Goal: Transaction & Acquisition: Obtain resource

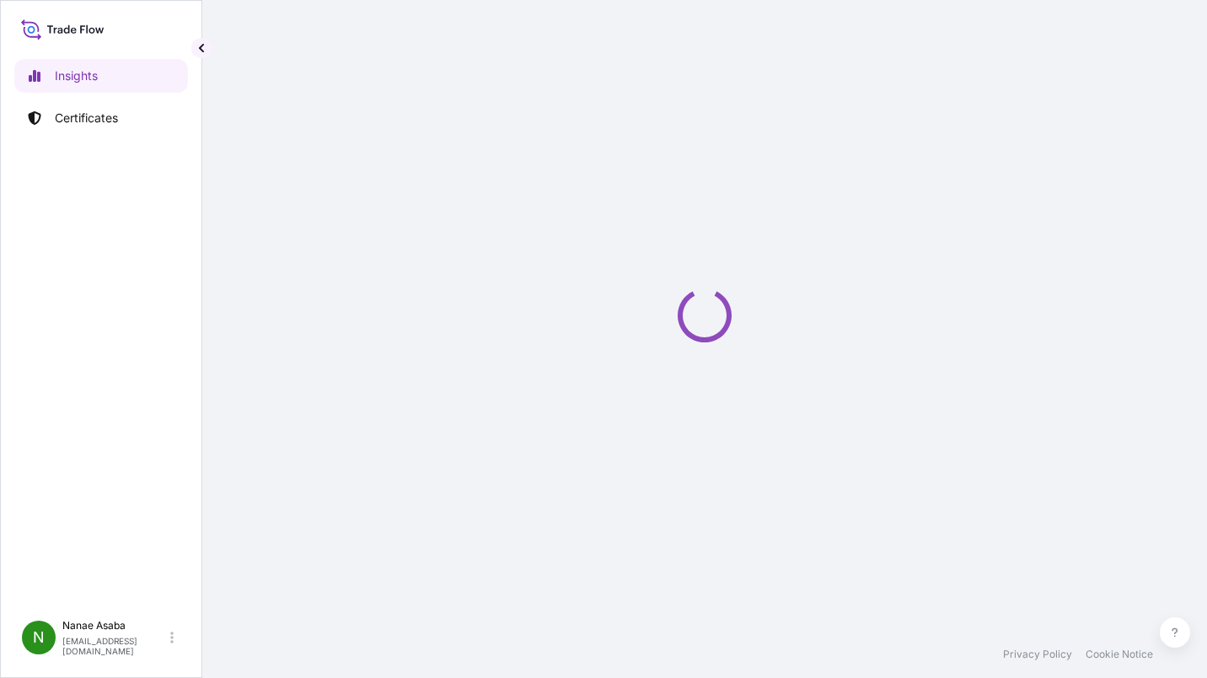
select select "2025"
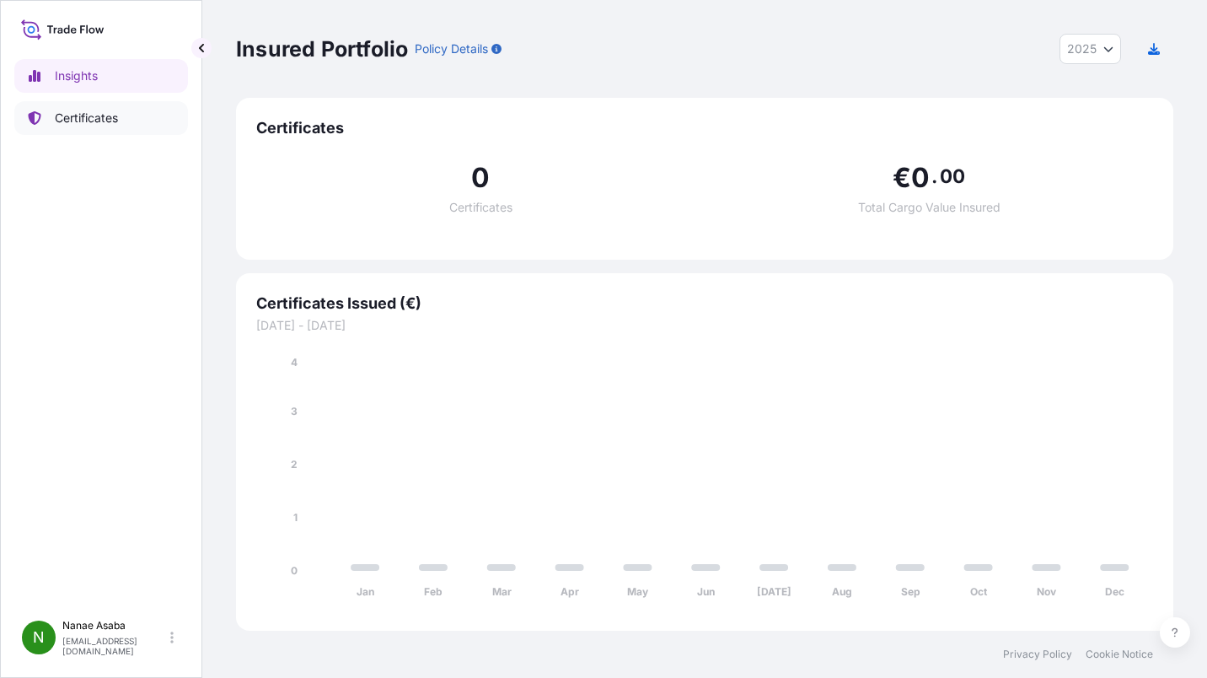
click at [113, 120] on p "Certificates" at bounding box center [86, 118] width 63 height 17
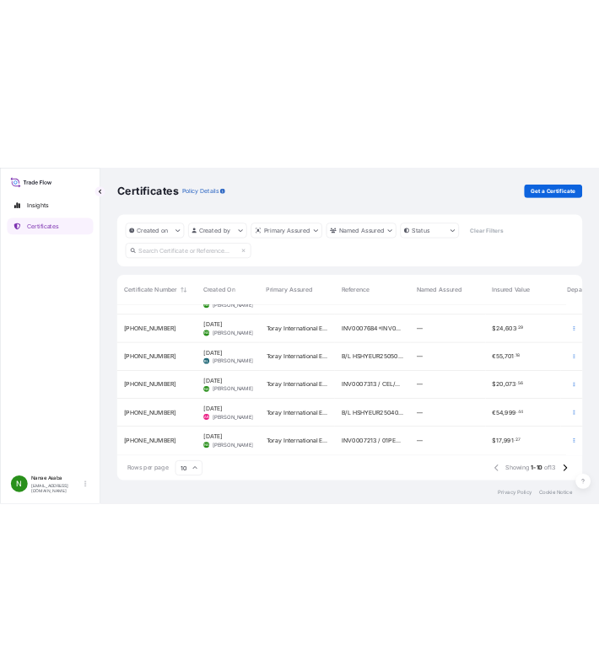
scroll to position [275, 0]
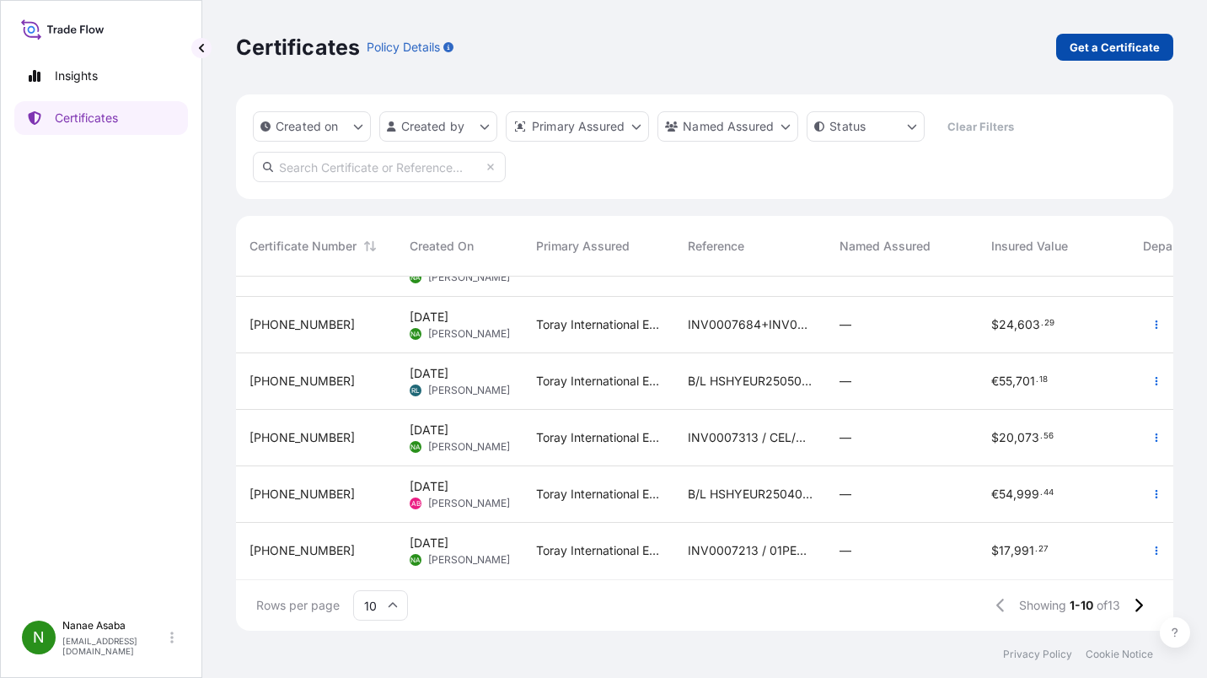
click at [1090, 51] on p "Get a Certificate" at bounding box center [1115, 47] width 90 height 17
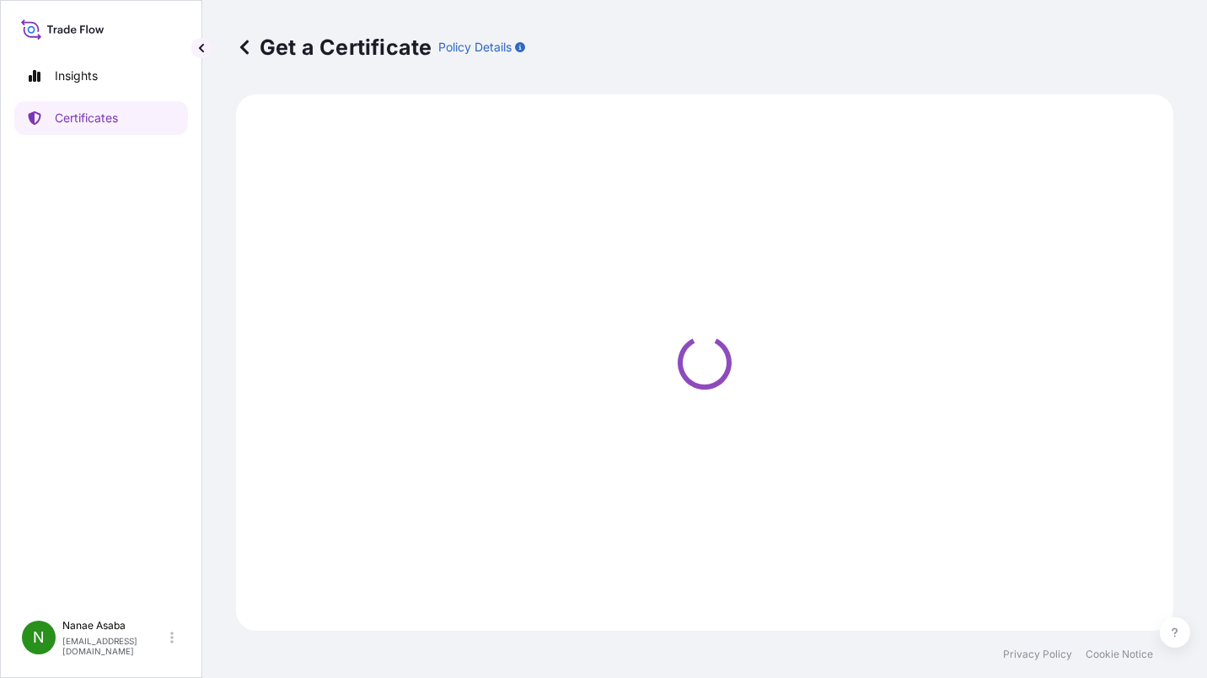
select select "Ocean Vessel"
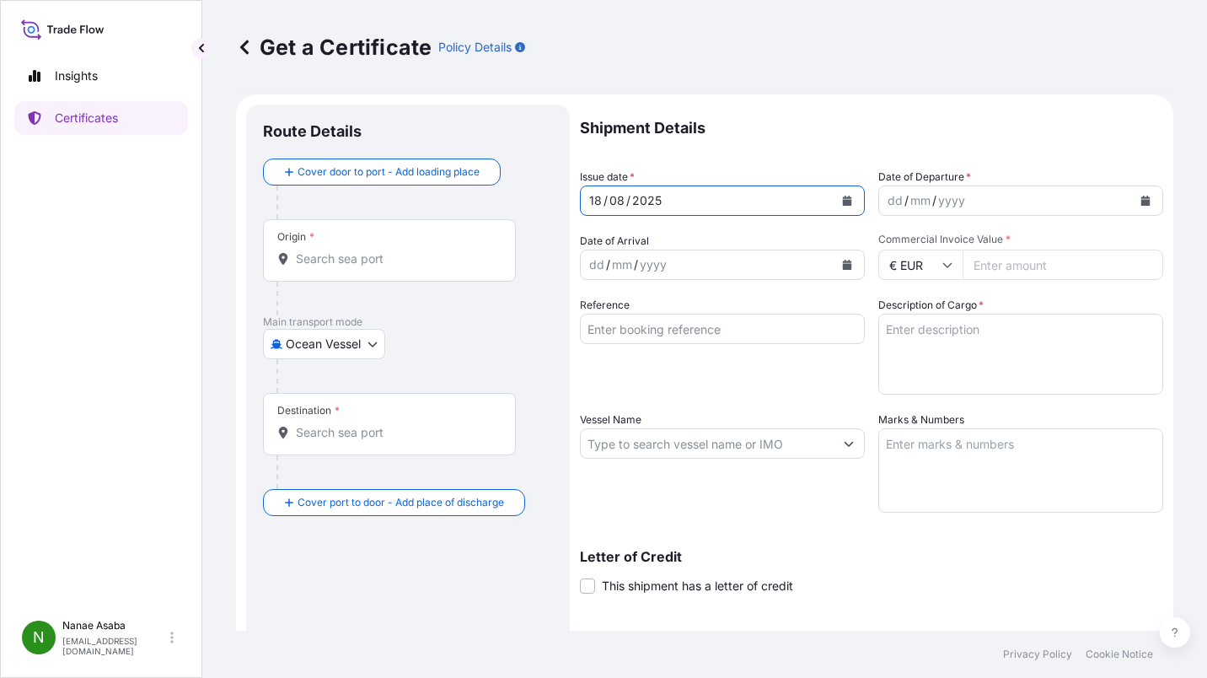
click at [843, 202] on icon "Calendar" at bounding box center [847, 201] width 9 height 10
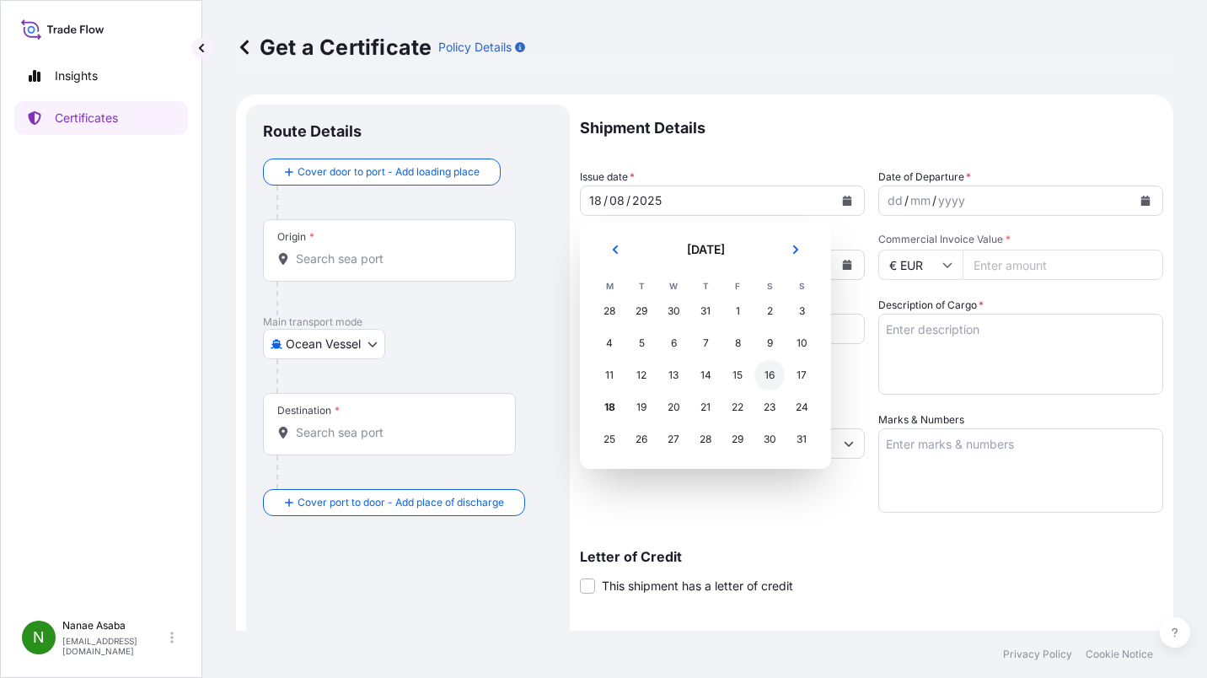
click at [761, 378] on div "16" at bounding box center [770, 375] width 30 height 30
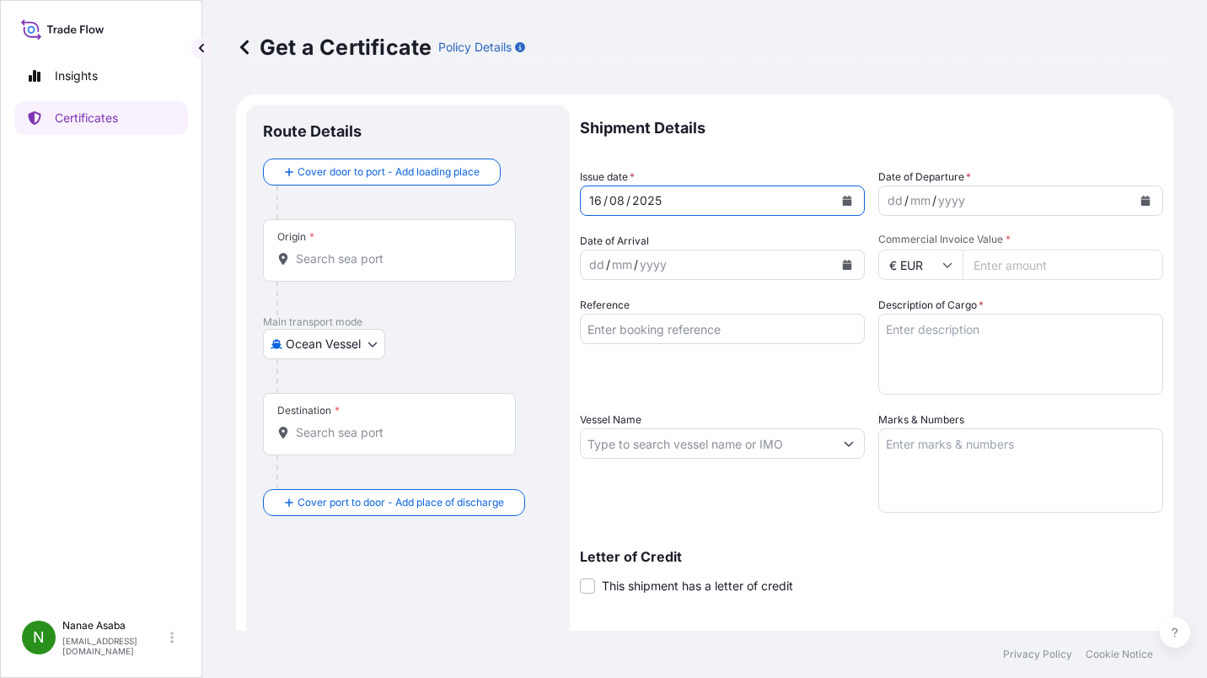
click at [1141, 204] on button "Calendar" at bounding box center [1145, 200] width 27 height 27
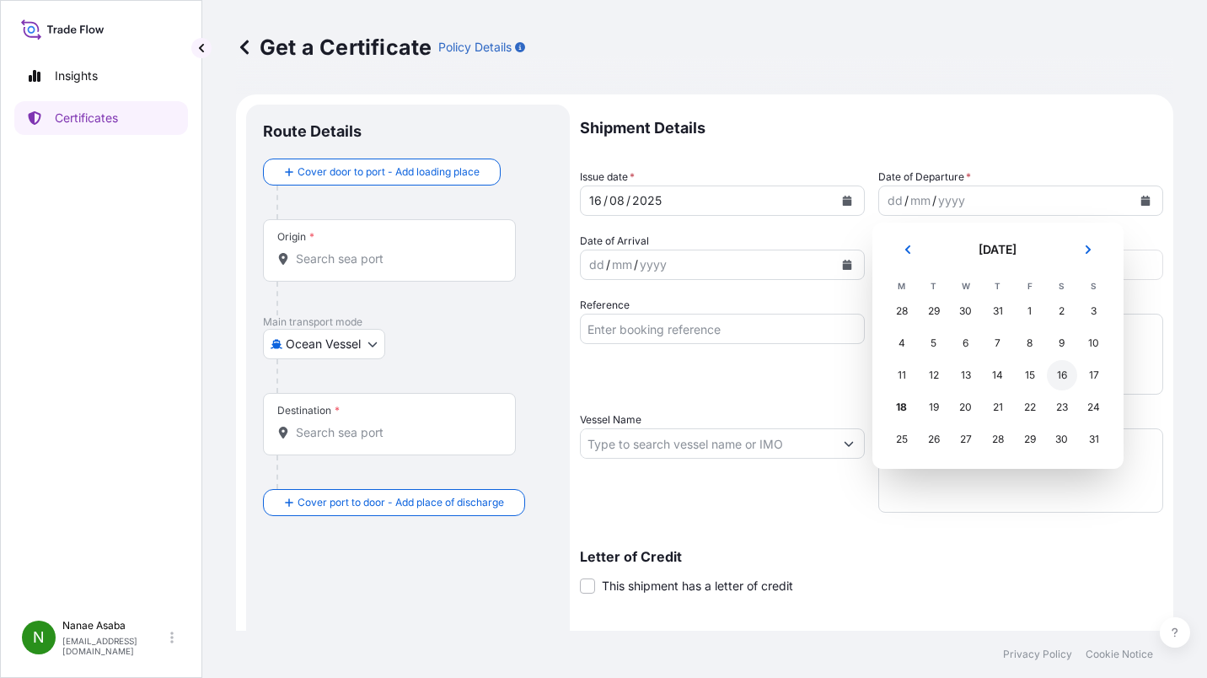
click at [1057, 365] on div "16" at bounding box center [1062, 375] width 30 height 30
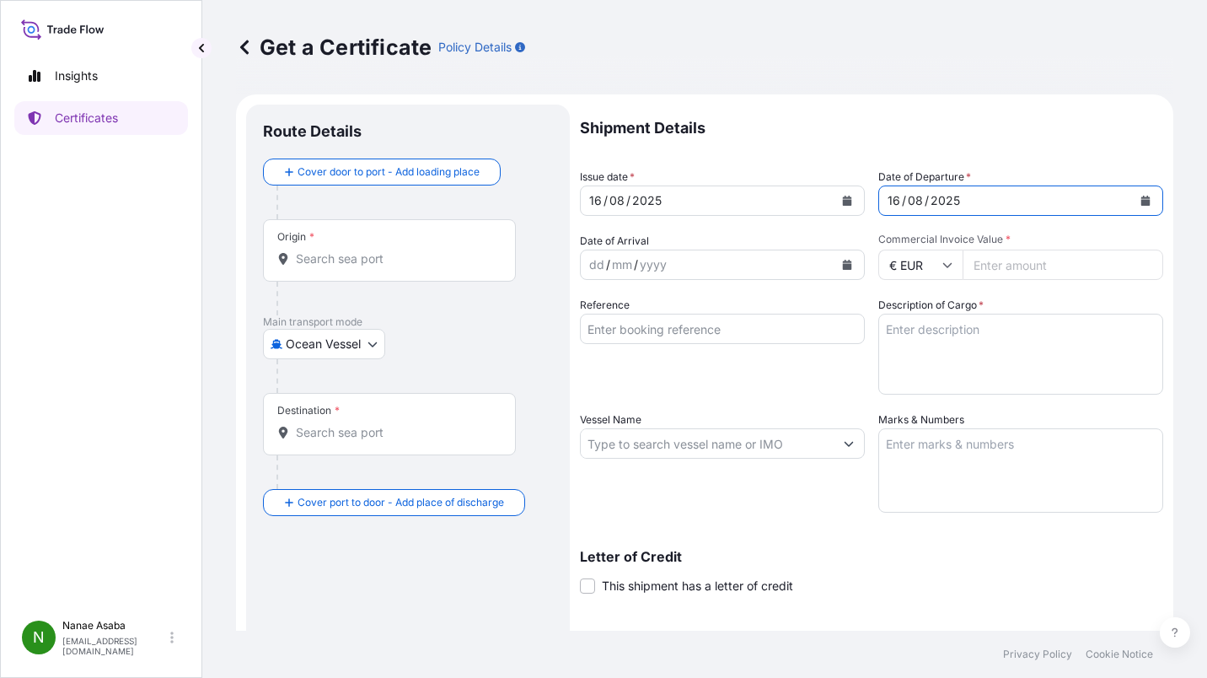
click at [340, 248] on div "Origin *" at bounding box center [389, 250] width 253 height 62
click at [340, 250] on input "Origin *" at bounding box center [395, 258] width 199 height 17
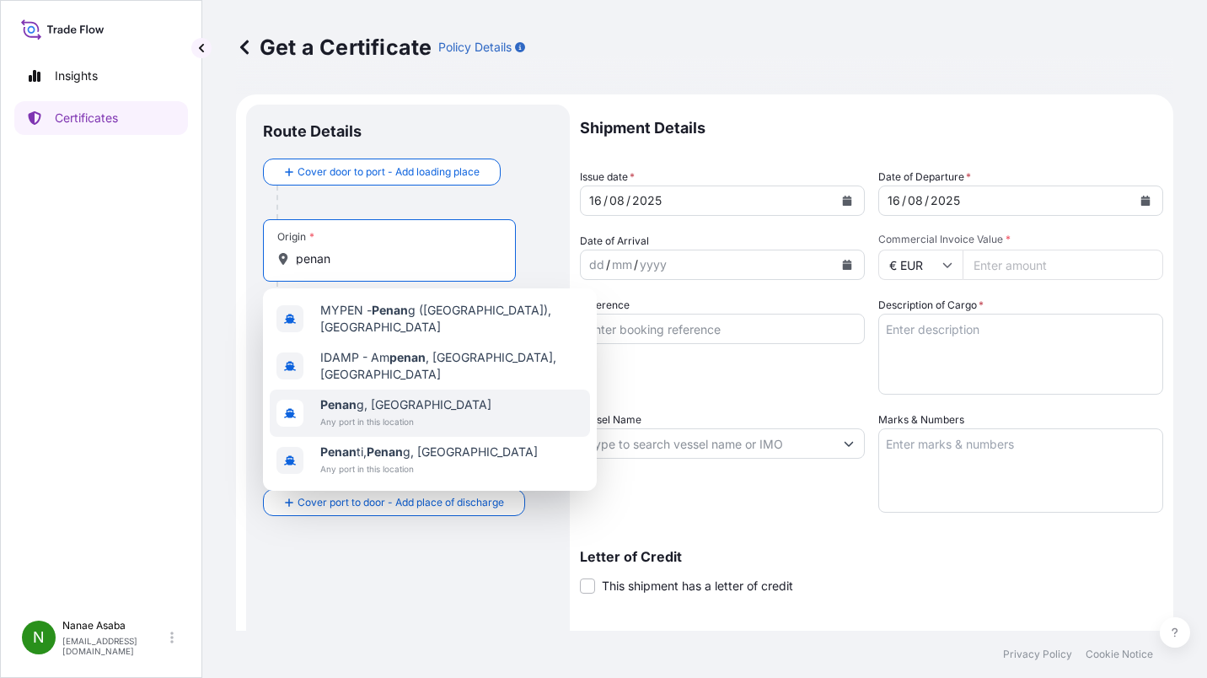
click at [433, 410] on div "Penan g, [GEOGRAPHIC_DATA] Any port in this location" at bounding box center [430, 413] width 320 height 47
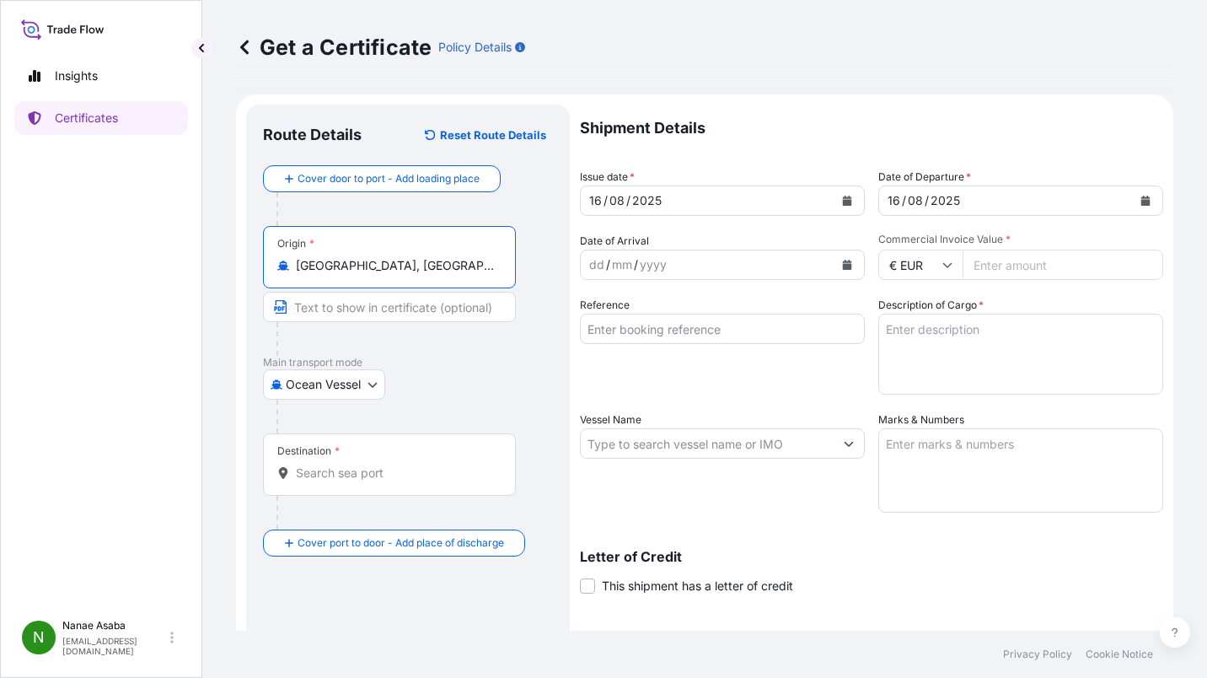
type input "[GEOGRAPHIC_DATA], [GEOGRAPHIC_DATA]"
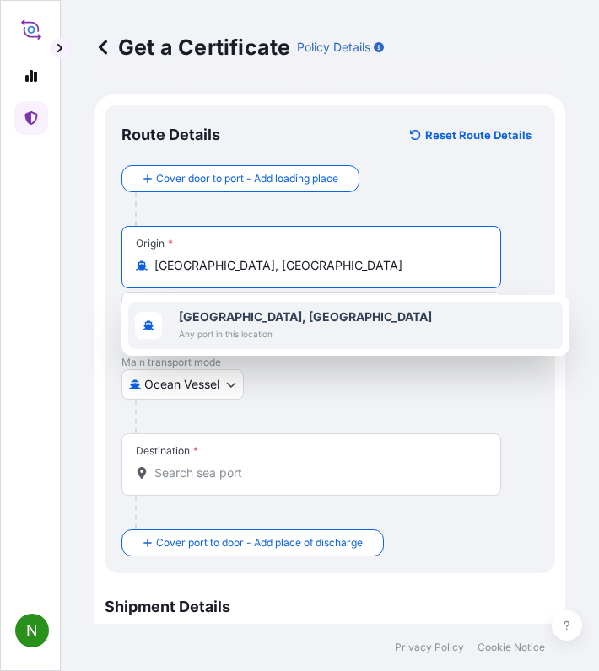
click at [238, 325] on span "[GEOGRAPHIC_DATA], [GEOGRAPHIC_DATA]" at bounding box center [305, 317] width 253 height 17
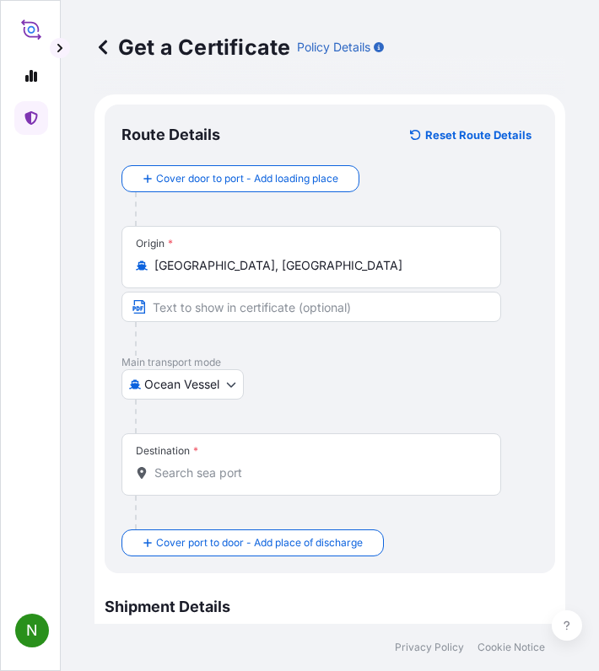
click at [202, 460] on div "Destination *" at bounding box center [310, 464] width 379 height 62
click at [202, 465] on input "Destination *" at bounding box center [316, 473] width 325 height 17
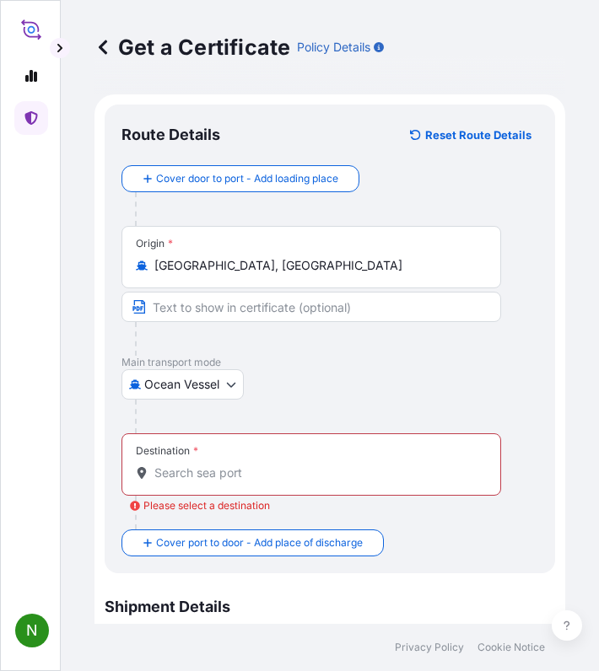
click at [288, 476] on input "Destination * Please select a destination" at bounding box center [316, 473] width 325 height 17
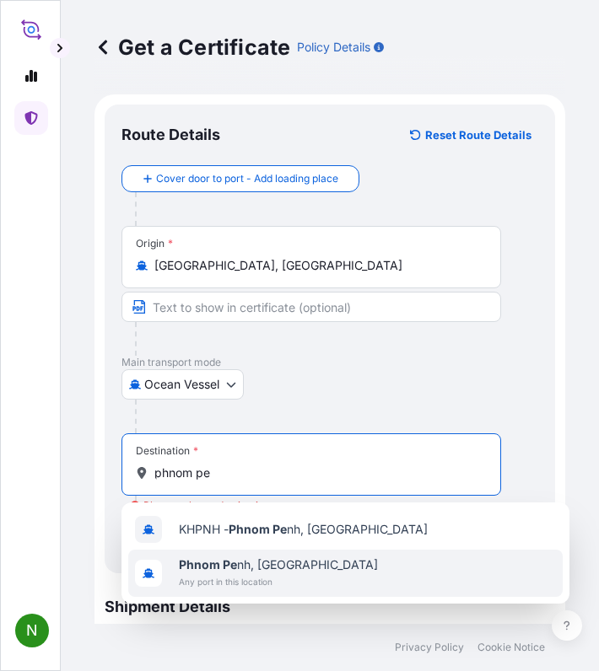
click at [239, 557] on span "[GEOGRAPHIC_DATA], [GEOGRAPHIC_DATA]" at bounding box center [278, 564] width 199 height 17
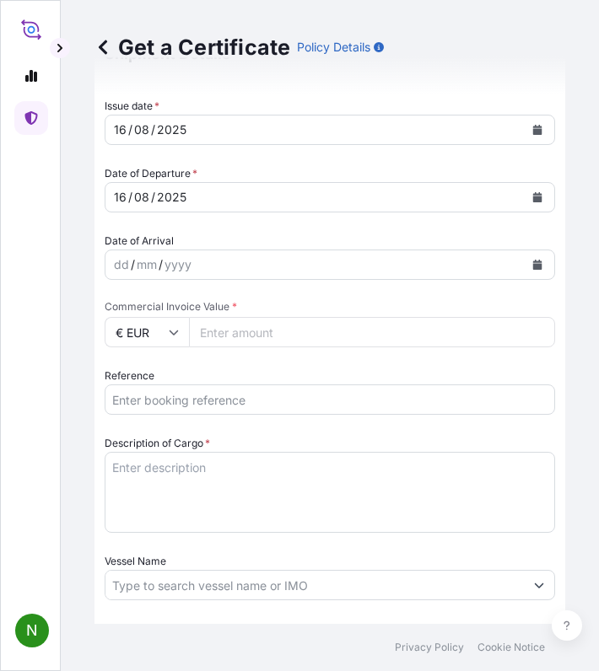
scroll to position [590, 0]
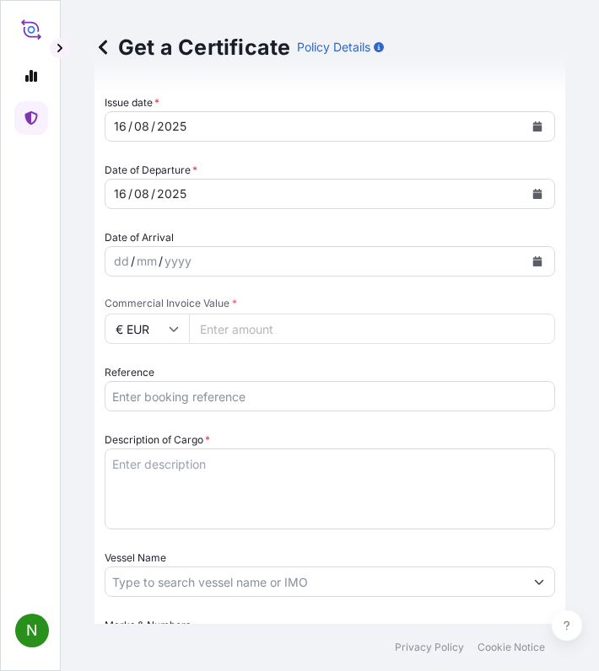
type input "[GEOGRAPHIC_DATA], [GEOGRAPHIC_DATA]"
click at [176, 325] on icon at bounding box center [174, 329] width 10 height 10
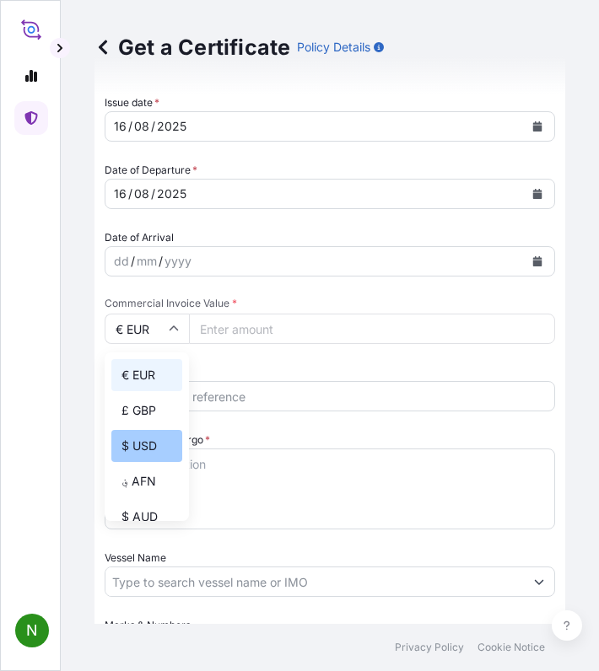
click at [140, 444] on div "$ USD" at bounding box center [146, 446] width 71 height 32
type input "$ USD"
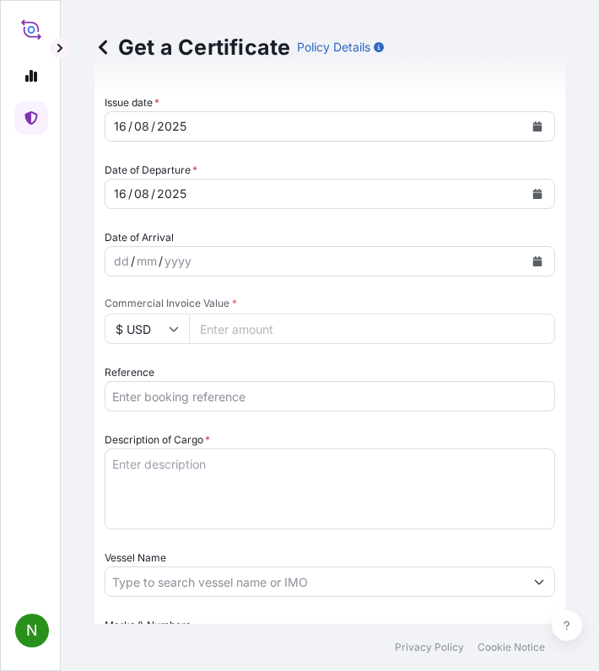
click at [150, 395] on input "Reference" at bounding box center [330, 396] width 450 height 30
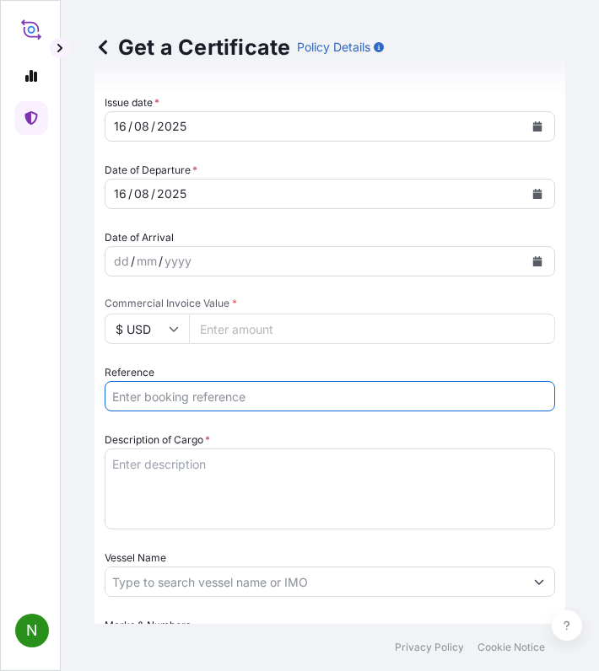
paste input "14,200.21"
type input "14,200.21"
click at [249, 331] on input "Commercial Invoice Value *" at bounding box center [372, 329] width 366 height 30
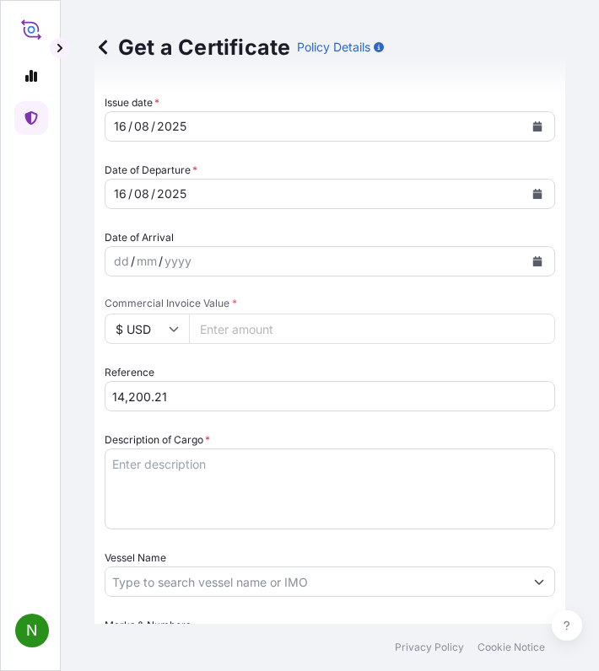
paste input "14200.21"
type input "14200.21"
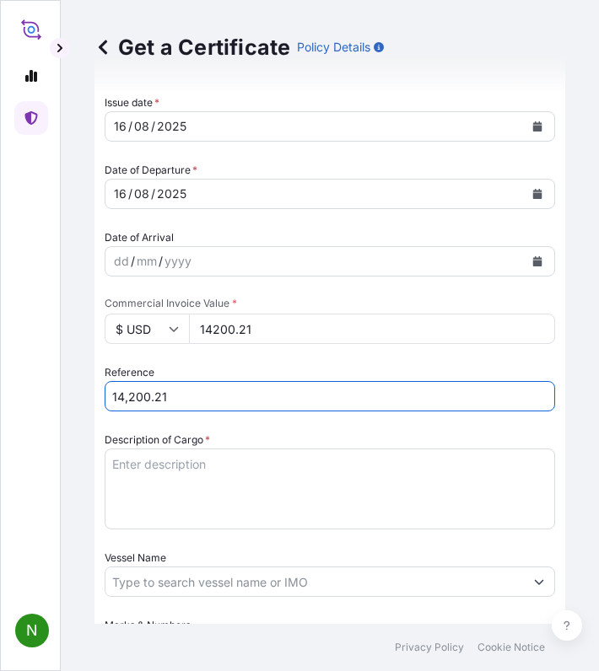
drag, startPoint x: 194, startPoint y: 401, endPoint x: 30, endPoint y: 390, distance: 164.0
click at [31, 390] on div "N Get a Certificate Policy Details Route Details Reset Route Details Cover door…" at bounding box center [299, 335] width 599 height 671
click at [236, 401] on input "INV0008062 /" at bounding box center [330, 396] width 450 height 30
type input "INV0008062 / 01PEN0360089"
click at [196, 522] on textarea "Description of Cargo *" at bounding box center [330, 489] width 450 height 81
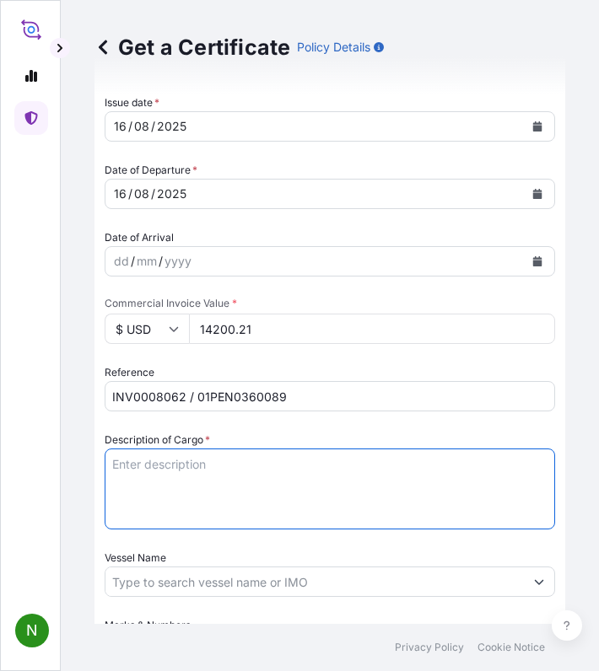
click at [160, 475] on textarea "Description of Cargo *" at bounding box center [330, 489] width 450 height 81
paste textarea "YST3014 65% POLYESTER / 35% COTTON FABRIC CONSTRUCTION: 80X56 FINISH WIDTH: 147…"
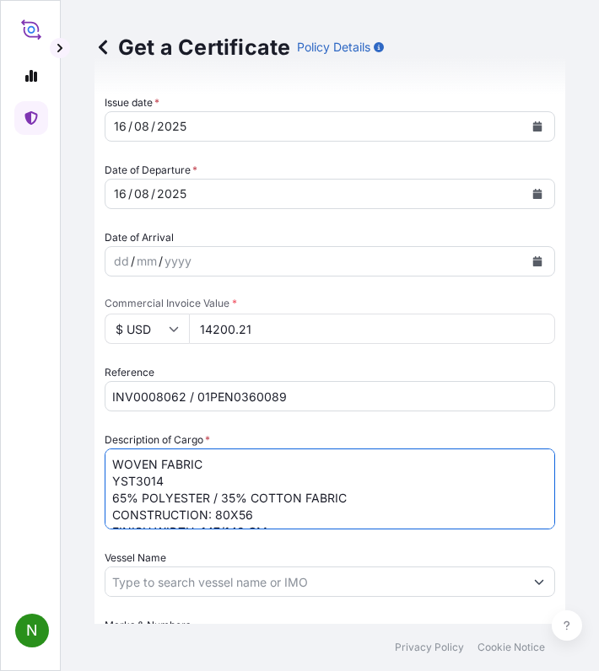
scroll to position [10, 0]
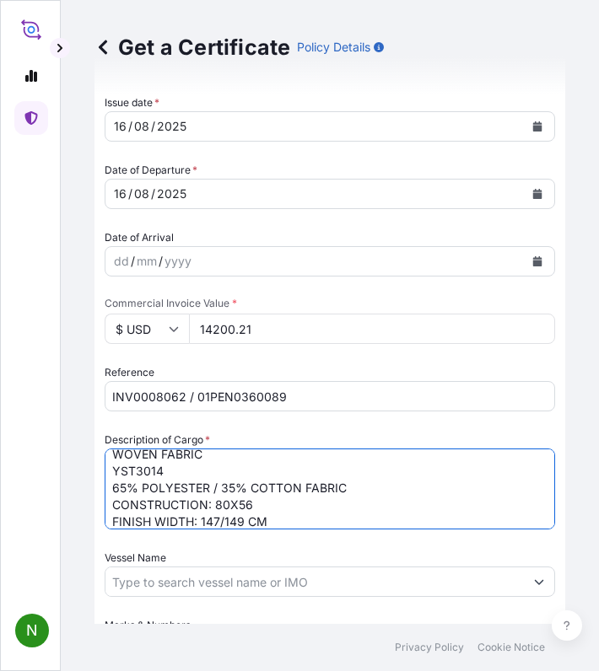
type textarea "WOVEN FABRIC YST3014 65% POLYESTER / 35% COTTON FABRIC CONSTRUCTION: 80X56 FINI…"
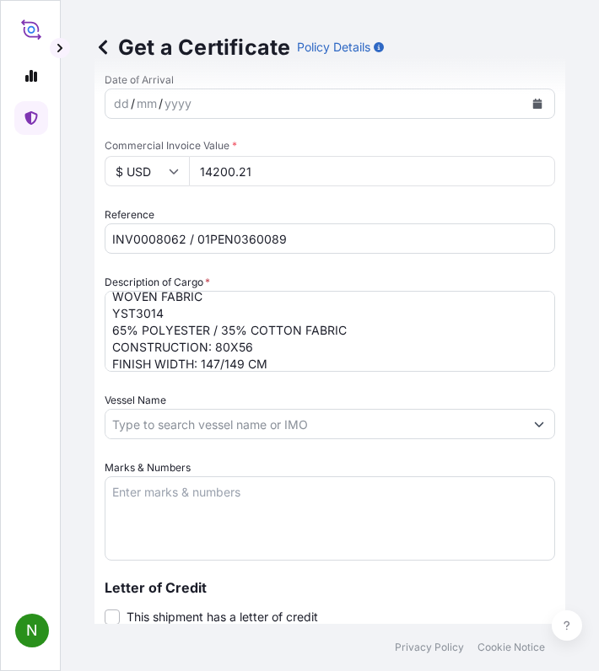
scroll to position [759, 0]
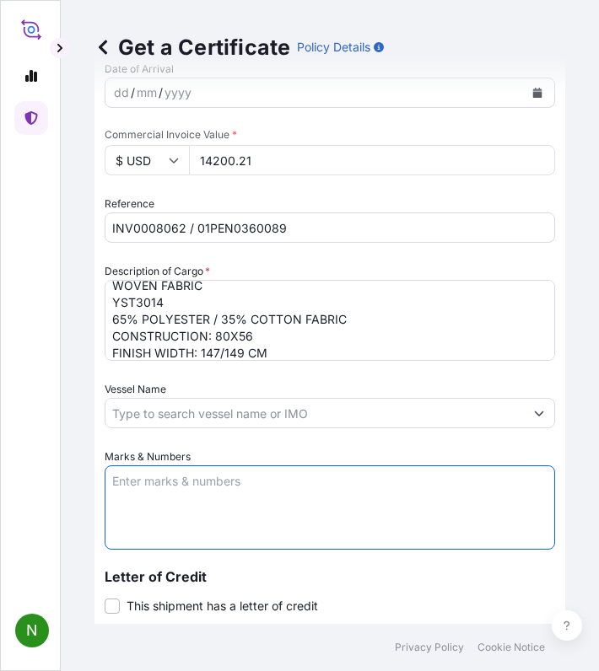
click at [212, 500] on textarea "Marks & Numbers" at bounding box center [330, 507] width 450 height 84
paste textarea "TO : CAMBODIA SUPPLIER: PENFABRIC SDN.BHD. PO NO:MTC-PM45-250500011 YST3014 BLA…"
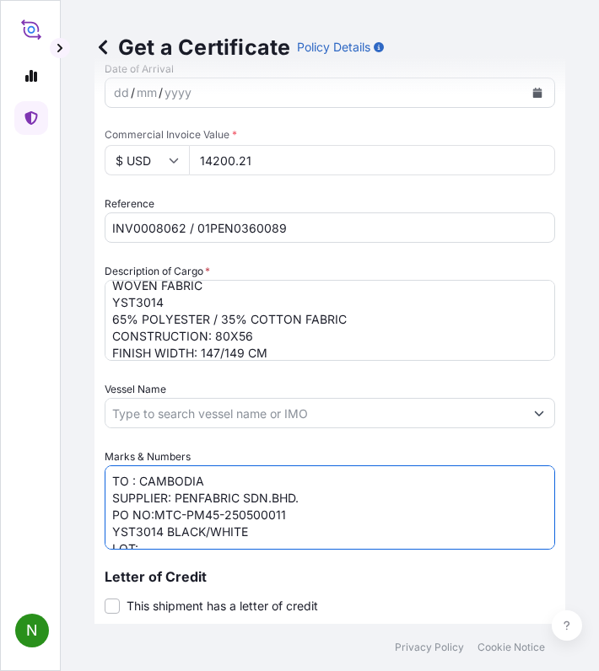
scroll to position [125, 0]
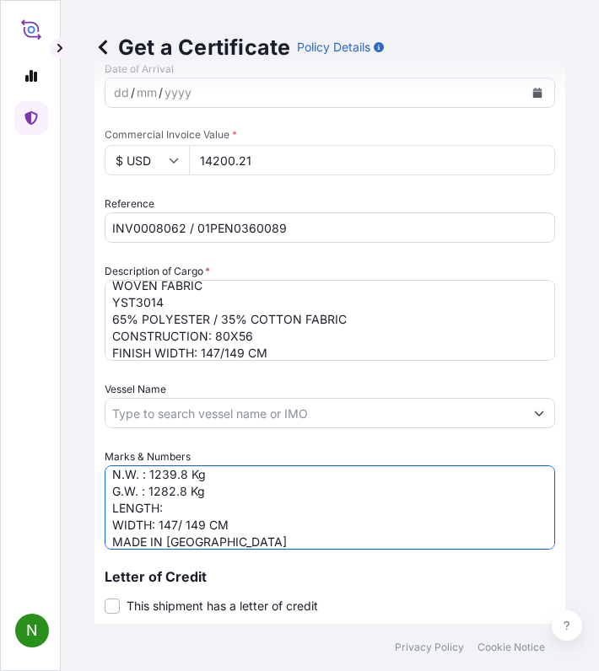
type textarea "TO : CAMBODIA SUPPLIER: PENFABRIC SDN.BHD. PO NO:MTC-PM45-250500011 YST3014 BLA…"
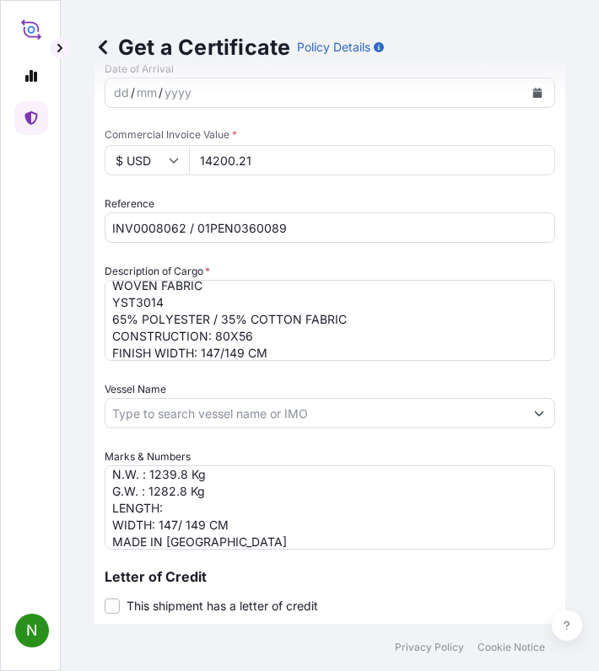
click at [212, 411] on input "Vessel Name" at bounding box center [314, 413] width 418 height 30
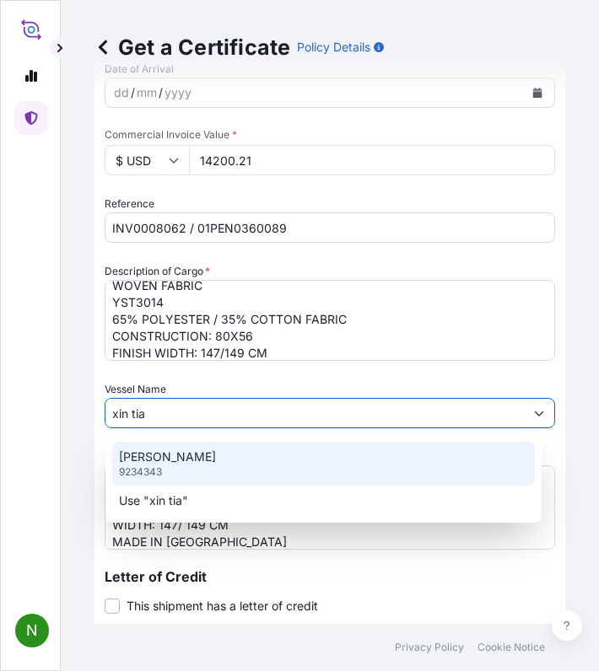
click at [169, 460] on p "[PERSON_NAME]" at bounding box center [167, 457] width 97 height 17
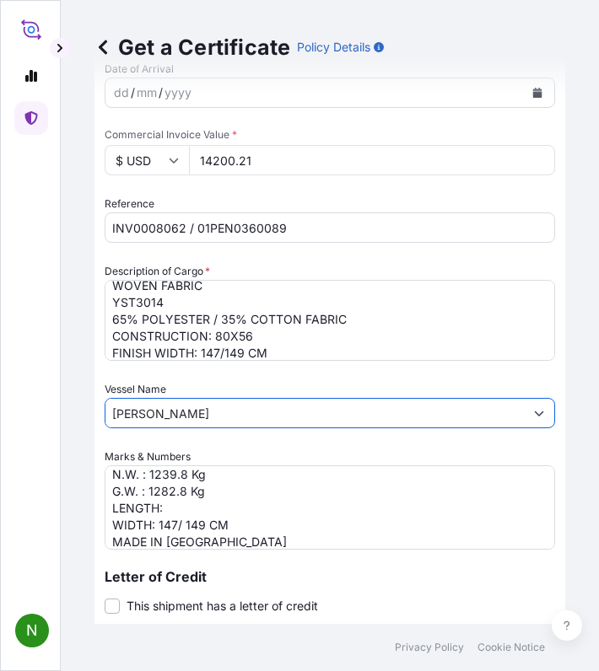
scroll to position [133, 0]
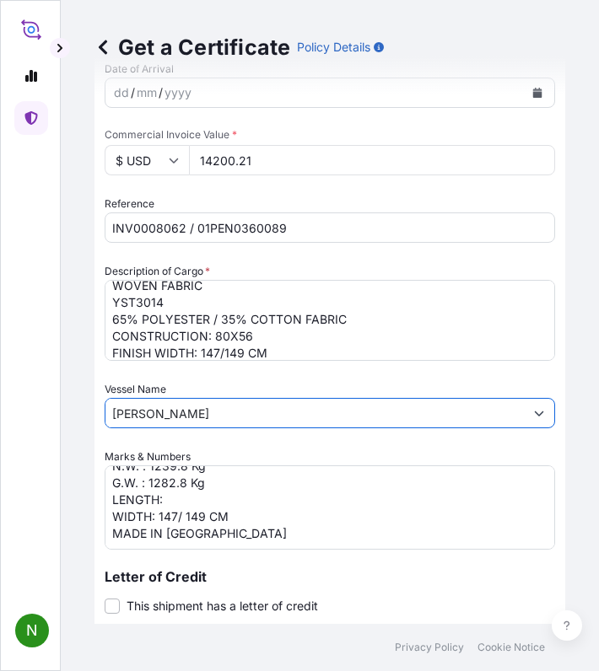
type input "[PERSON_NAME]"
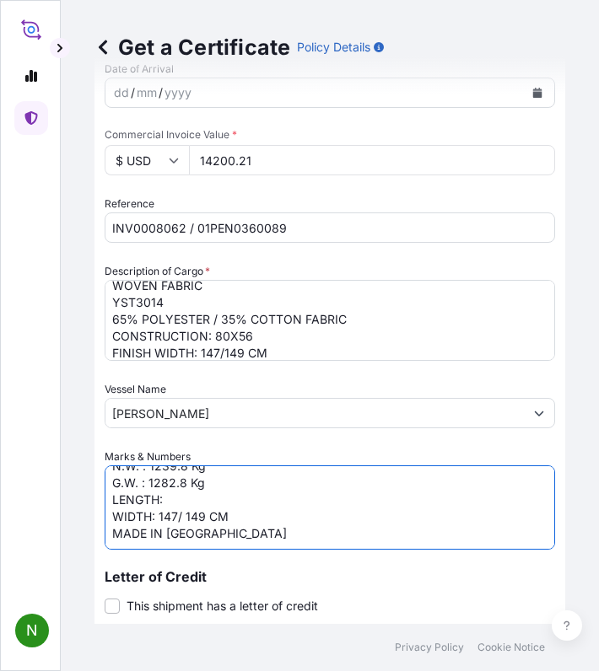
click at [235, 536] on textarea "TO : CAMBODIA SUPPLIER: PENFABRIC SDN.BHD. PO NO:MTC-PM45-250500011 YST3014 BLA…" at bounding box center [330, 507] width 450 height 84
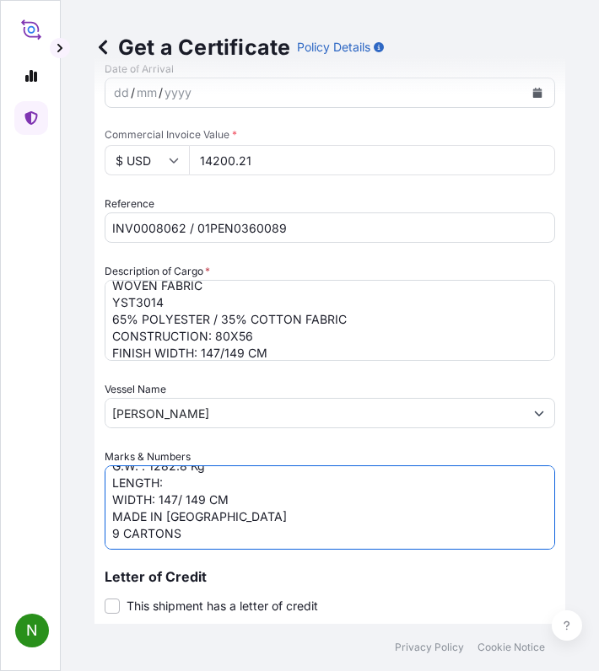
scroll to position [1062, 0]
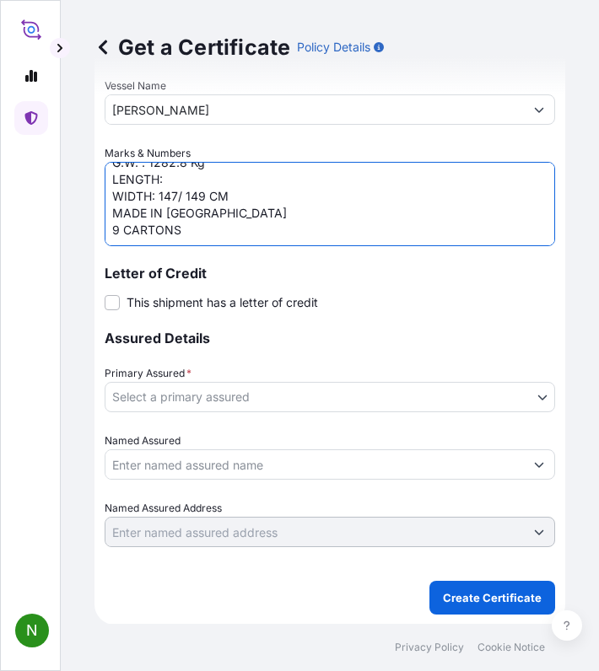
type textarea "TO : CAMBODIA SUPPLIER: PENFABRIC SDN.BHD. PO NO:MTC-PM45-250500011 YST3014 BLA…"
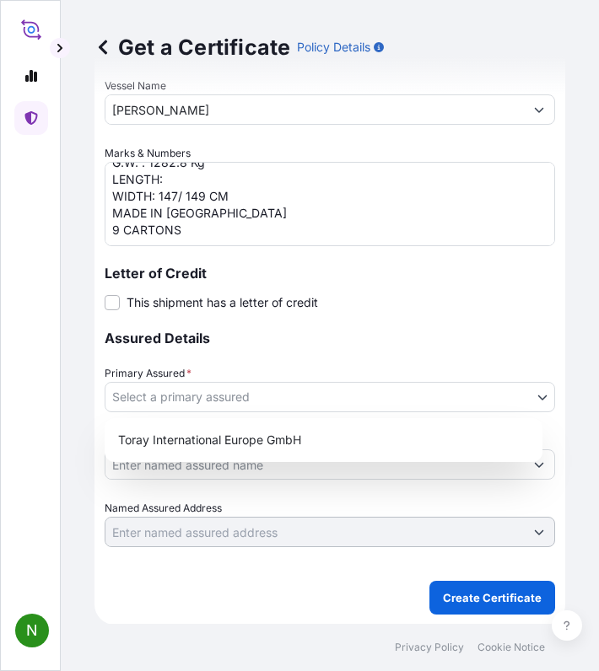
click at [311, 400] on body "N Get a Certificate Policy Details Route Details Reset Route Details Cover door…" at bounding box center [299, 335] width 599 height 671
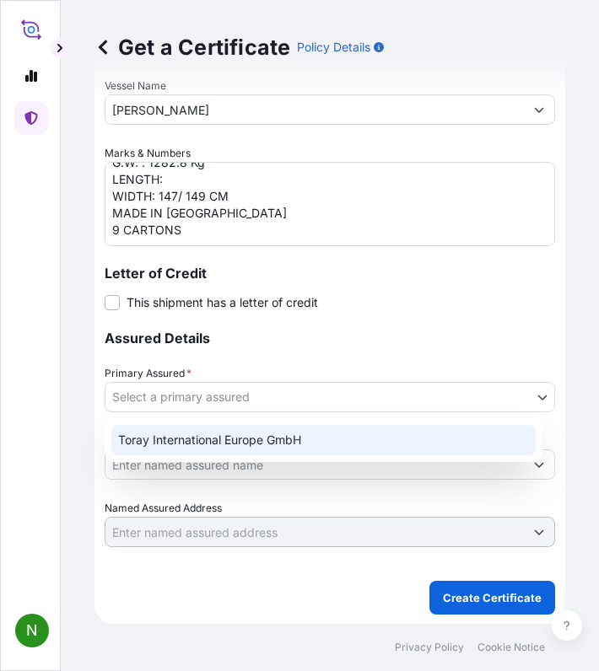
click at [288, 440] on div "Toray International Europe GmbH" at bounding box center [323, 440] width 424 height 30
select select "31809"
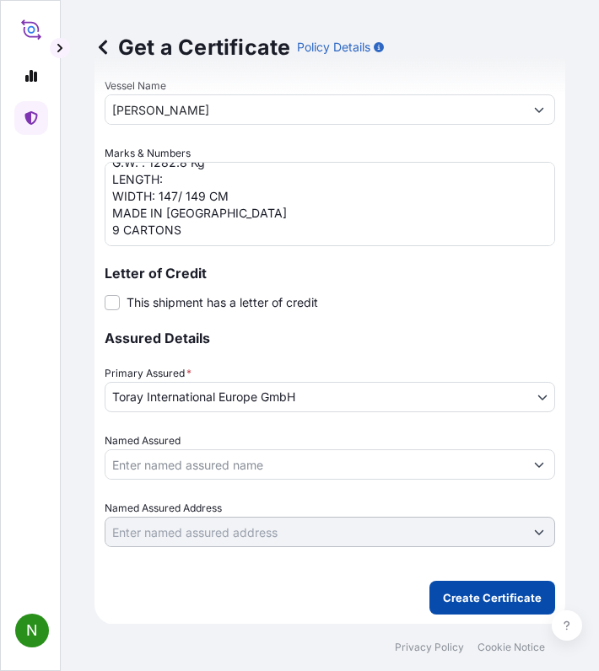
click at [460, 596] on p "Create Certificate" at bounding box center [492, 597] width 99 height 17
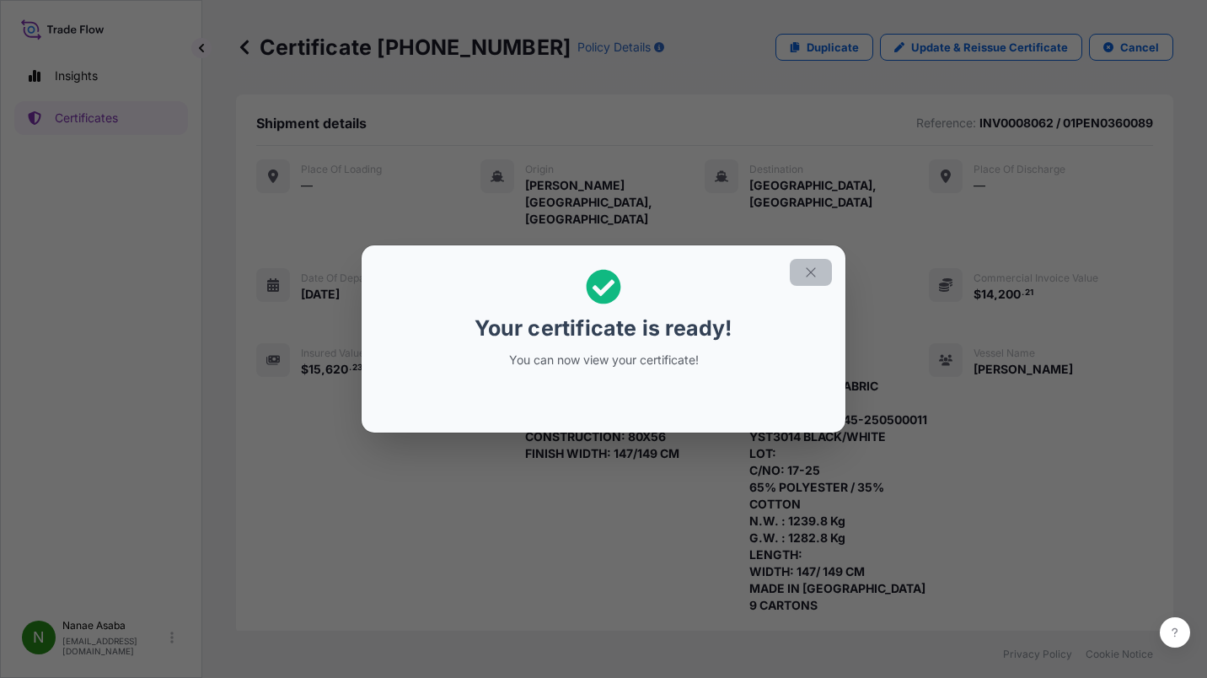
click at [826, 277] on button "button" at bounding box center [811, 272] width 42 height 27
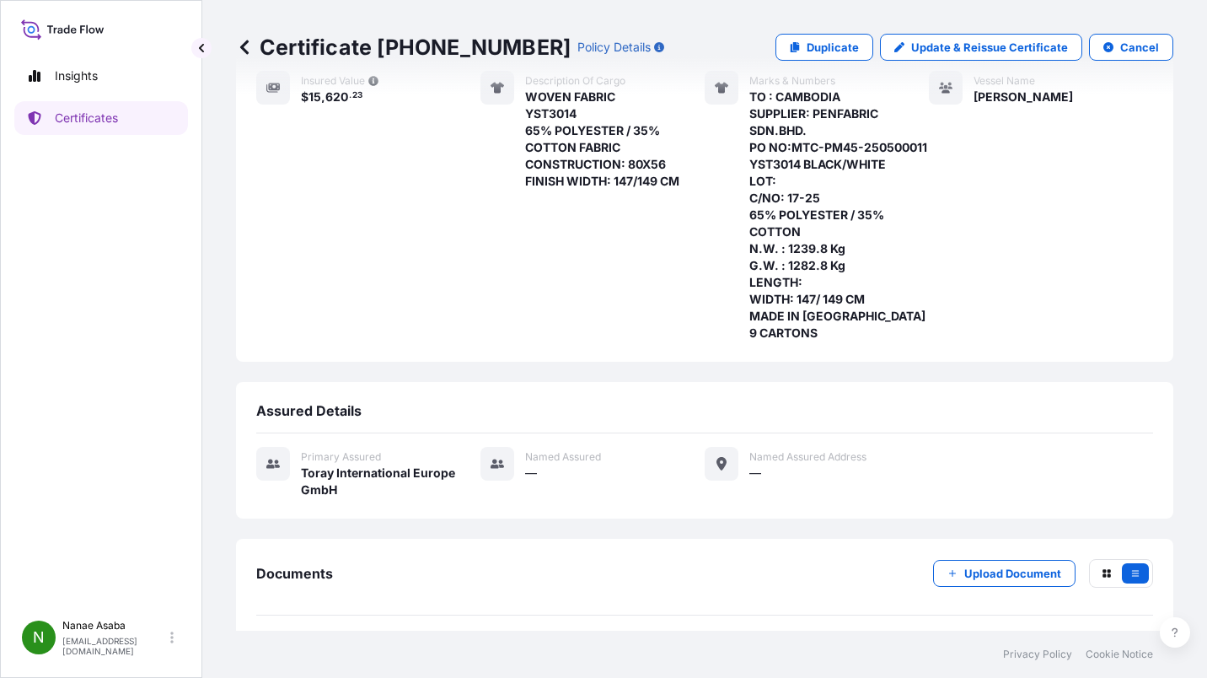
scroll to position [320, 0]
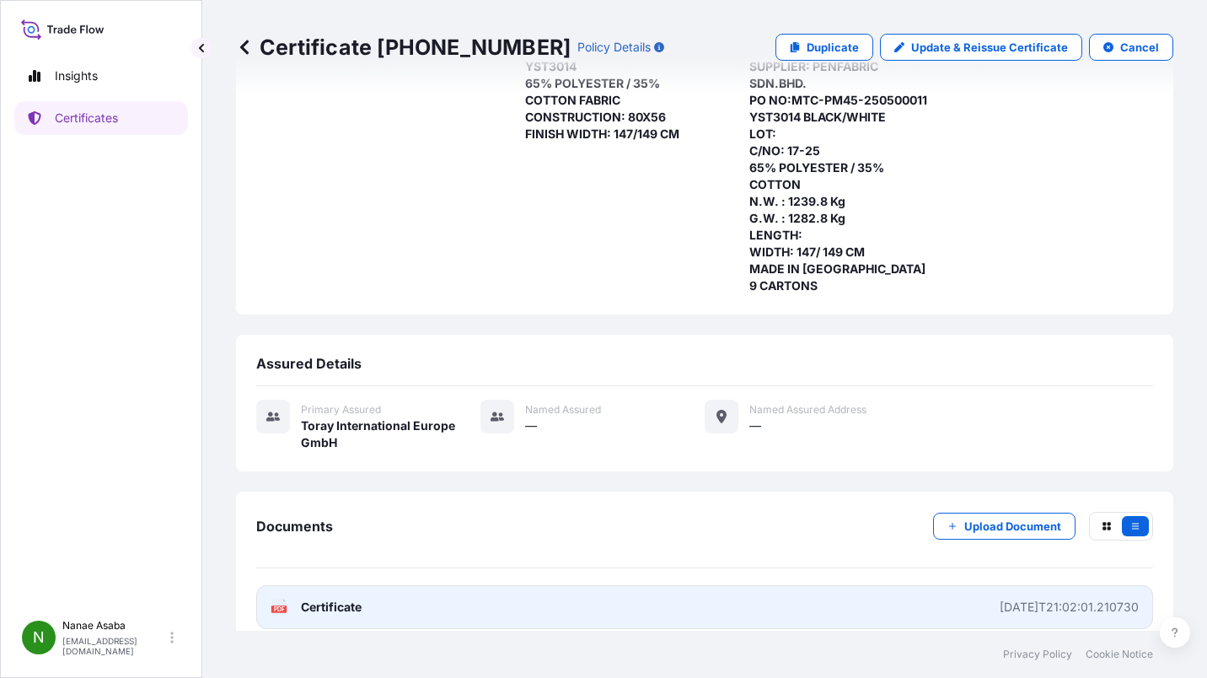
click at [791, 585] on link "PDF Certificate [DATE]T21:02:01.210730" at bounding box center [704, 607] width 897 height 44
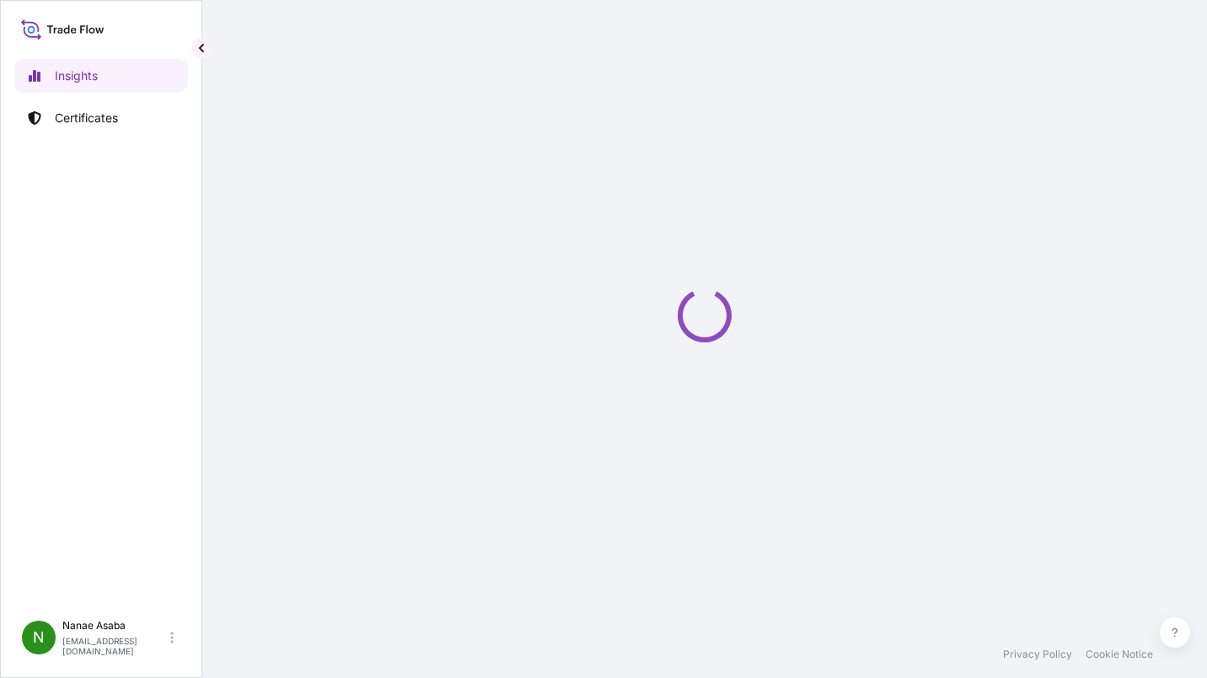
select select "2025"
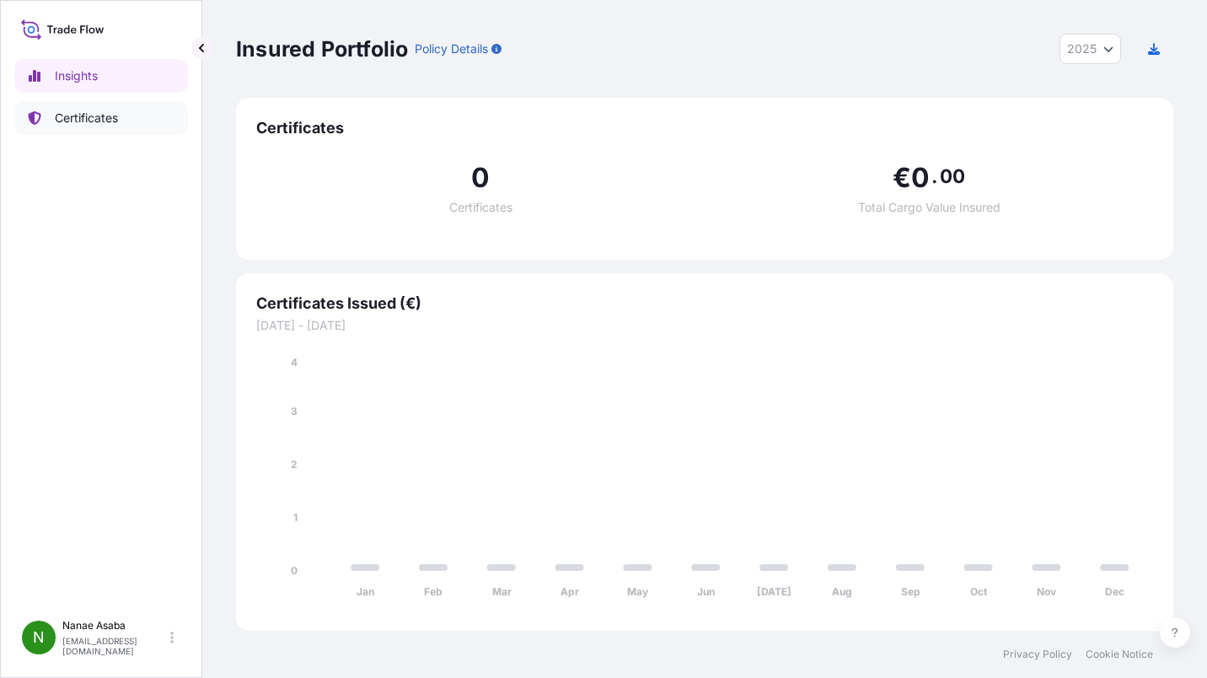
click at [112, 121] on p "Certificates" at bounding box center [86, 118] width 63 height 17
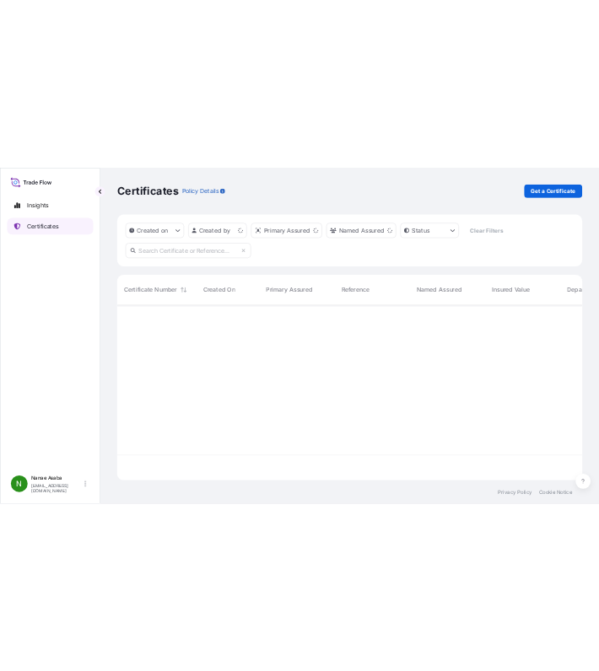
scroll to position [351, 925]
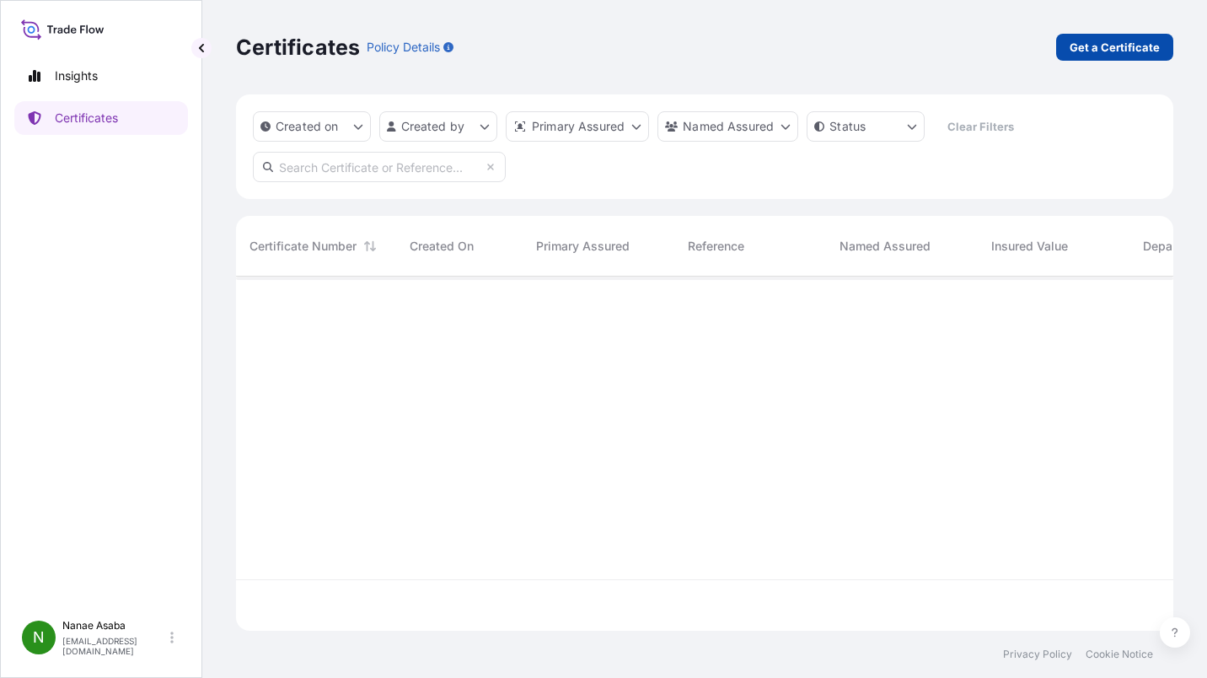
click at [1085, 51] on p "Get a Certificate" at bounding box center [1115, 47] width 90 height 17
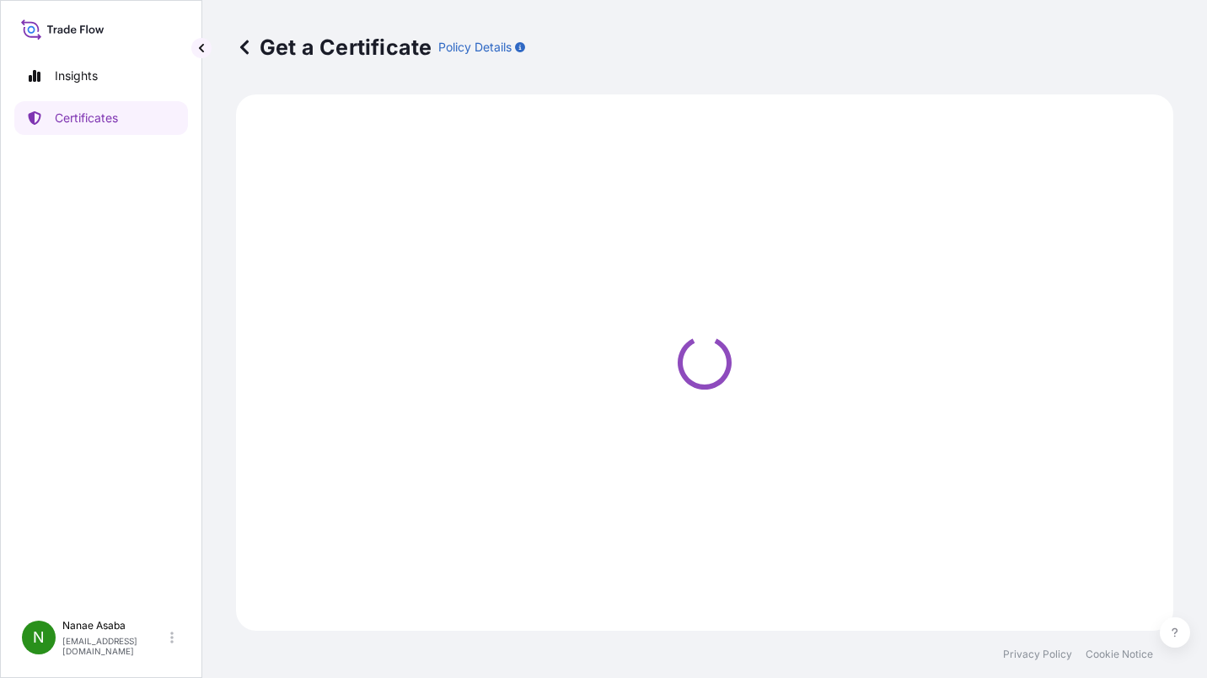
select select "Ocean Vessel"
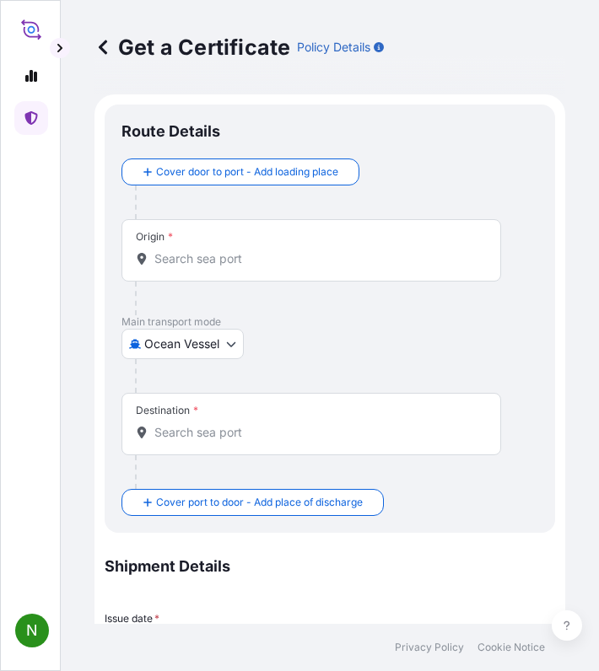
click at [211, 261] on input "Origin *" at bounding box center [316, 258] width 325 height 17
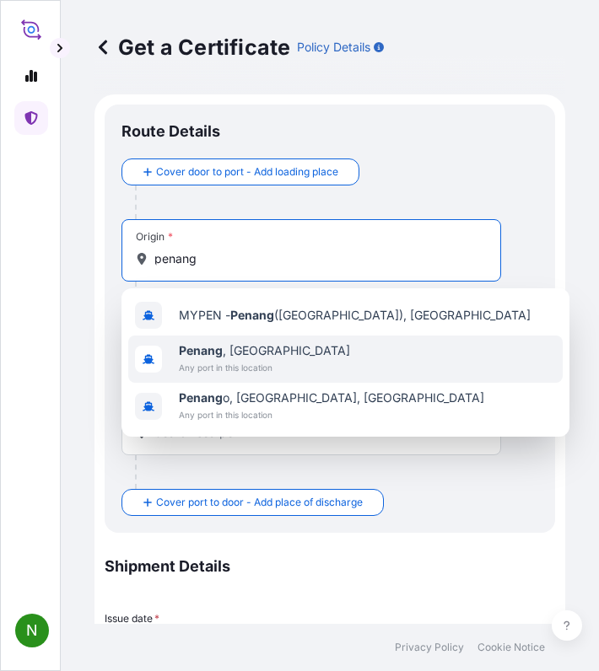
click at [235, 352] on span "[GEOGRAPHIC_DATA] , [GEOGRAPHIC_DATA]" at bounding box center [264, 350] width 171 height 17
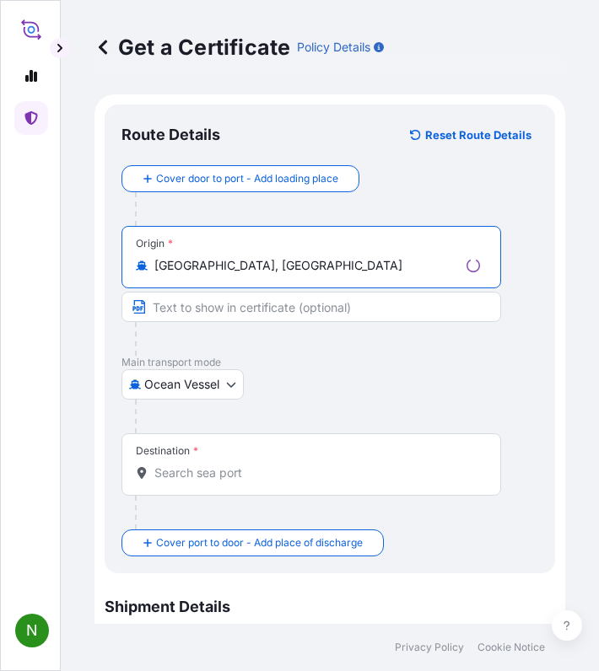
type input "[GEOGRAPHIC_DATA], [GEOGRAPHIC_DATA]"
click at [197, 465] on input "Destination *" at bounding box center [316, 473] width 325 height 17
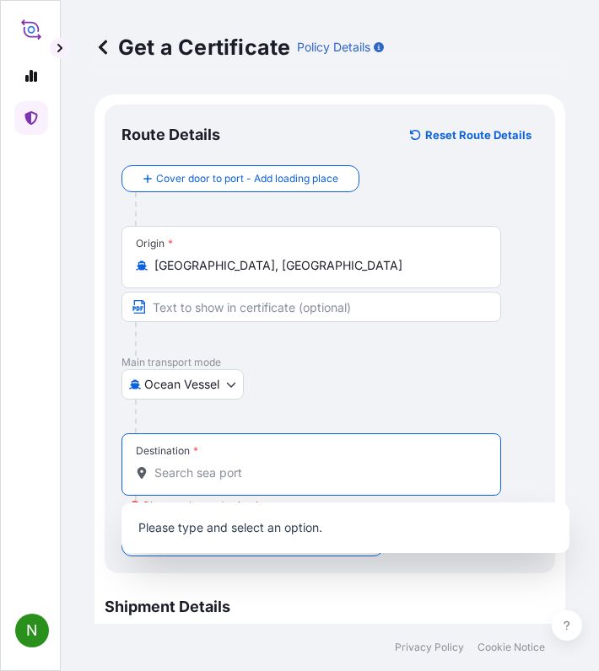
click at [227, 473] on input "Destination * Please select a destination" at bounding box center [316, 473] width 325 height 17
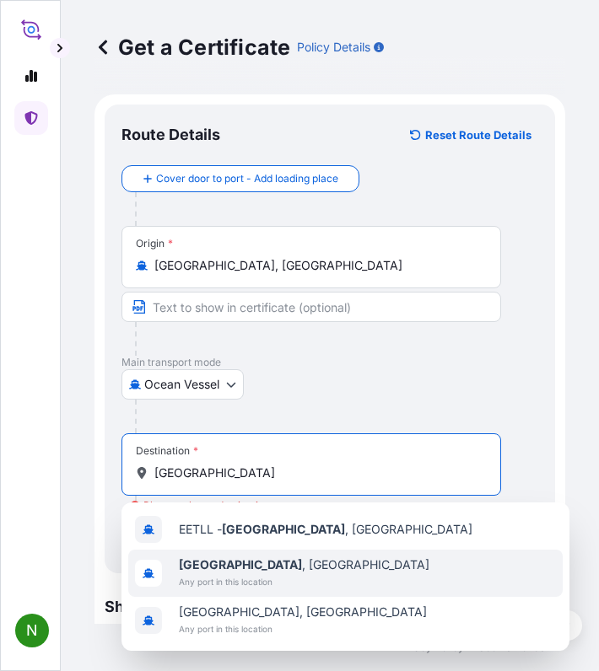
click at [269, 573] on span "[GEOGRAPHIC_DATA] , [GEOGRAPHIC_DATA]" at bounding box center [304, 564] width 250 height 17
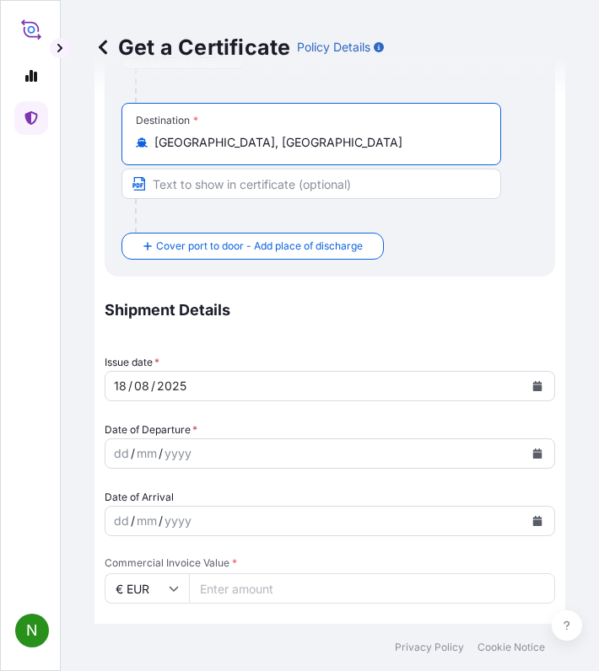
scroll to position [422, 0]
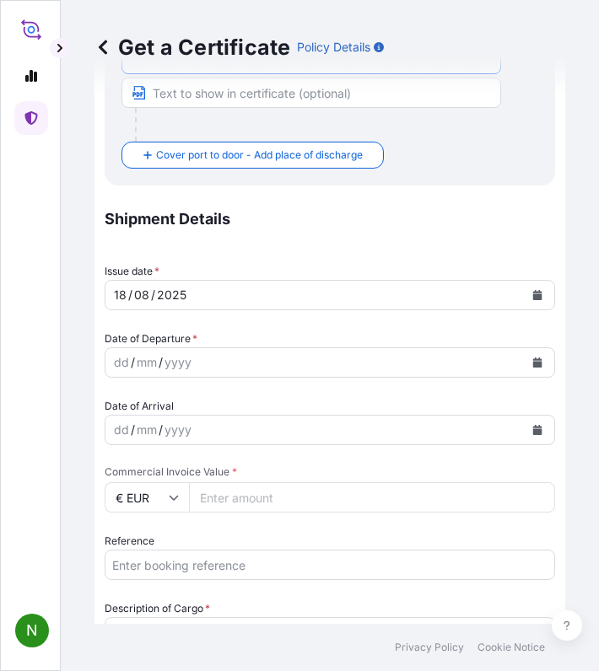
type input "Tallinn, Estonia"
click at [196, 286] on div "18 / 08 / 2025" at bounding box center [314, 295] width 418 height 30
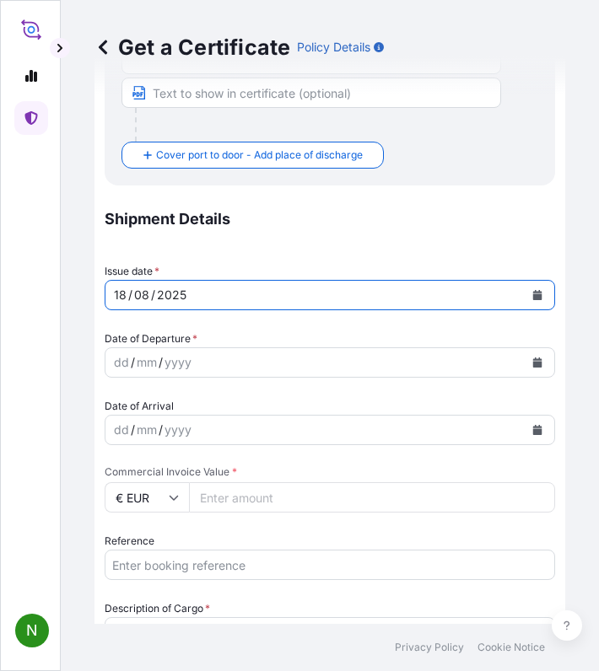
click at [430, 303] on div "18 / 08 / 2025" at bounding box center [314, 295] width 418 height 30
click at [399, 293] on div "18 / 08 / 2025" at bounding box center [314, 295] width 418 height 30
click at [151, 294] on div "/" at bounding box center [153, 295] width 4 height 20
click at [532, 291] on icon "Calendar" at bounding box center [537, 295] width 10 height 10
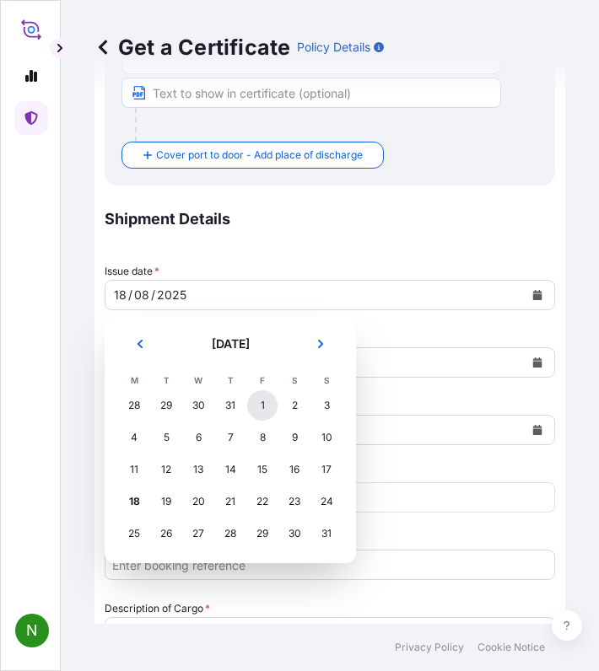
click at [255, 407] on div "1" at bounding box center [262, 405] width 30 height 30
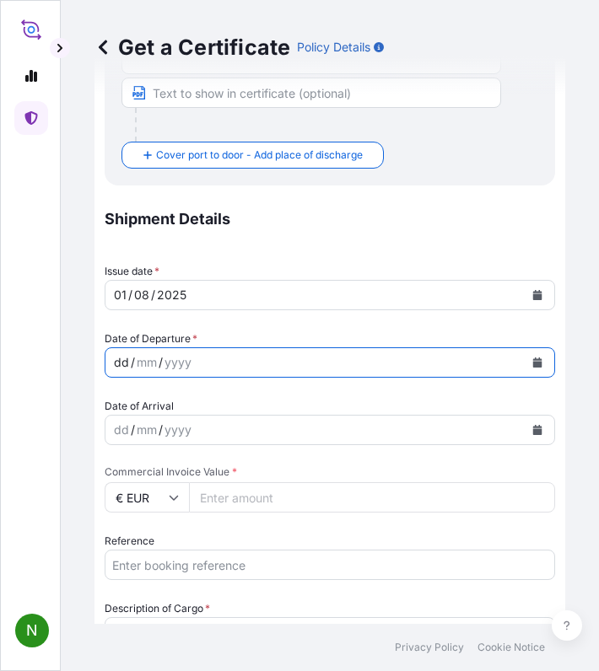
click at [197, 352] on div "dd / mm / yyyy" at bounding box center [314, 362] width 418 height 30
click at [530, 361] on button "Calendar" at bounding box center [537, 362] width 27 height 27
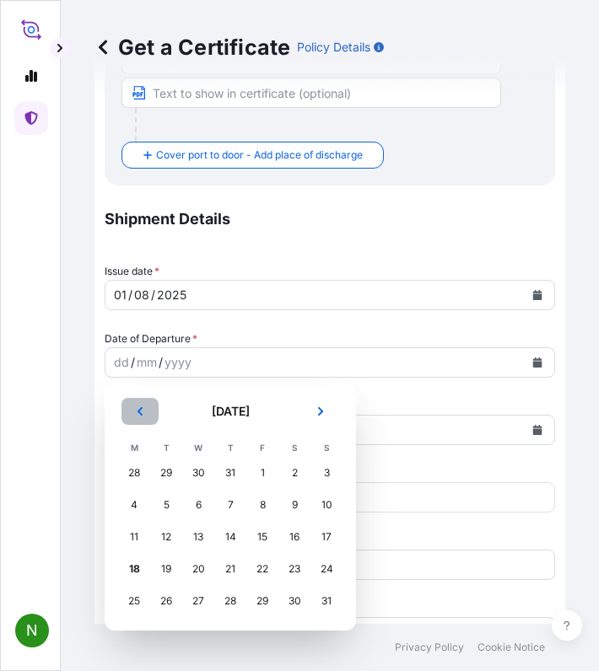
click at [147, 411] on button "Previous" at bounding box center [139, 411] width 37 height 27
click at [237, 599] on div "31" at bounding box center [230, 601] width 30 height 30
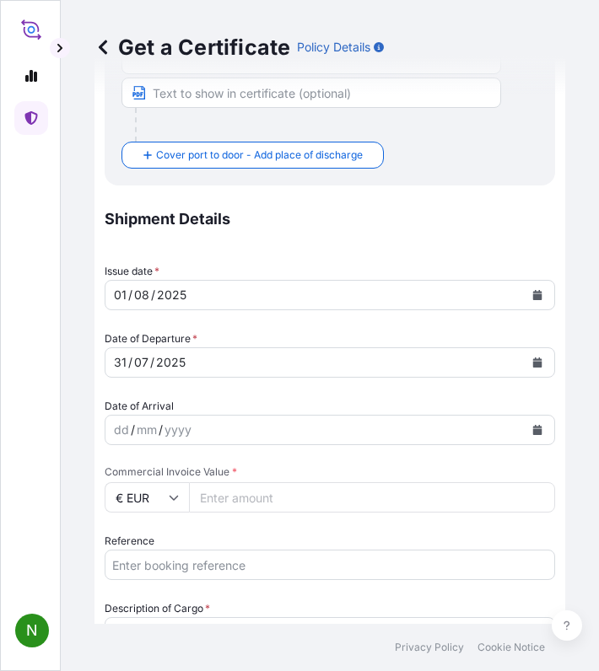
click at [170, 497] on icon at bounding box center [173, 498] width 9 height 5
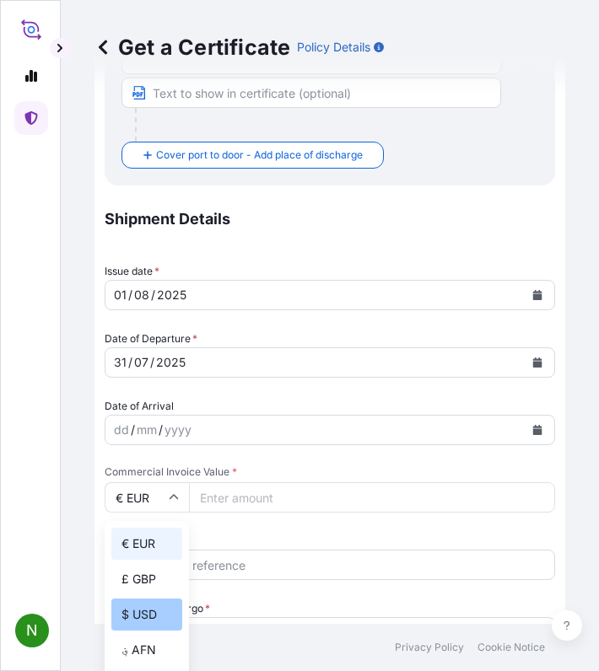
click at [142, 614] on div "$ USD" at bounding box center [146, 615] width 71 height 32
type input "$ USD"
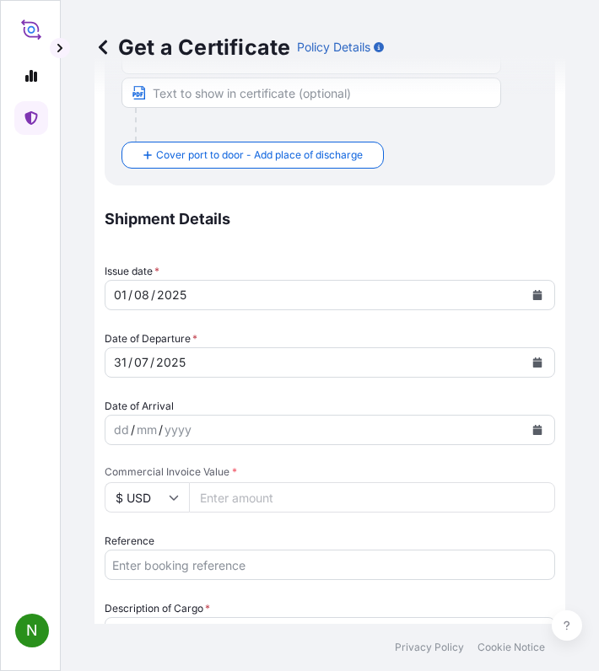
click at [232, 501] on input "Commercial Invoice Value *" at bounding box center [372, 497] width 366 height 30
paste input "12100.00"
type input "12100.00"
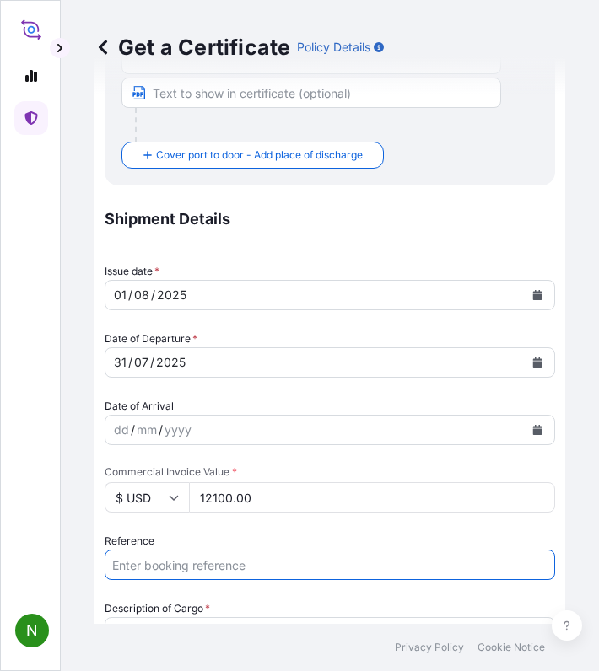
click at [170, 569] on input "Reference" at bounding box center [330, 565] width 450 height 30
paste input "INV0008063"
click at [231, 558] on input "INV0008063 /" at bounding box center [330, 565] width 450 height 30
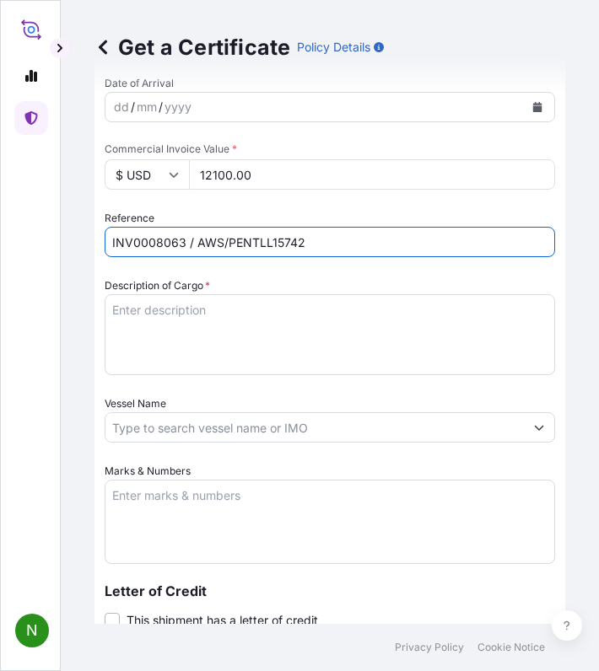
scroll to position [759, 0]
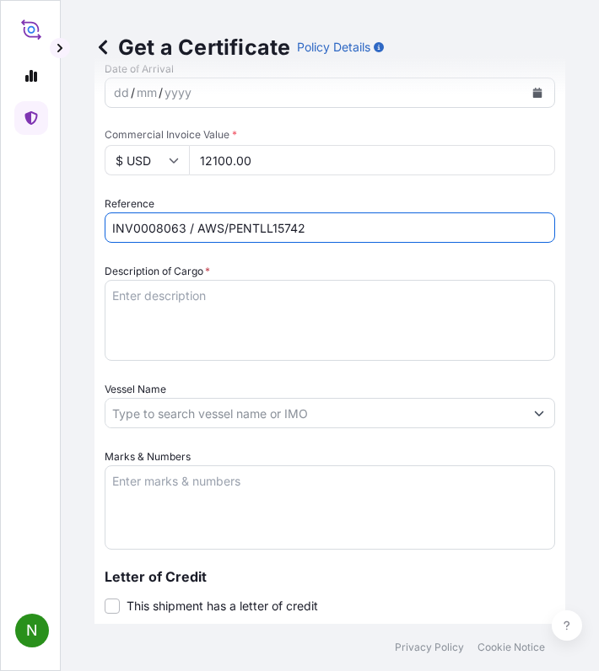
type input "INV0008063 / AWS/PENTLL15742"
click at [191, 323] on textarea "Description of Cargo *" at bounding box center [330, 320] width 450 height 81
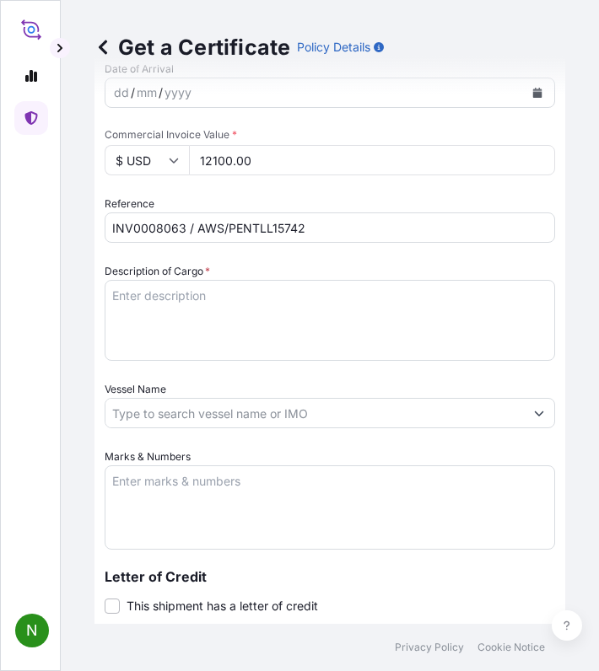
click at [141, 496] on textarea "Marks & Numbers" at bounding box center [330, 507] width 450 height 84
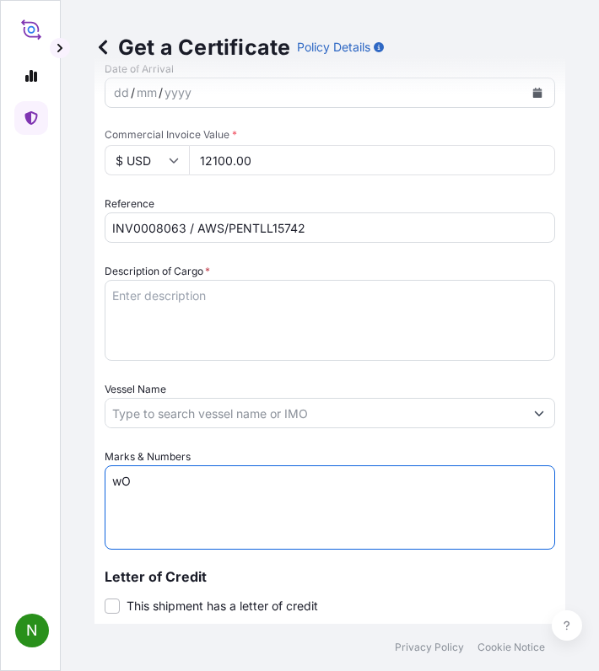
type textarea "w"
paste textarea "ST5018 85%POLYESTER / 15%COTTON FABRIC CONSTRUCTION : 125X60 FINISH WIDTH : 147…"
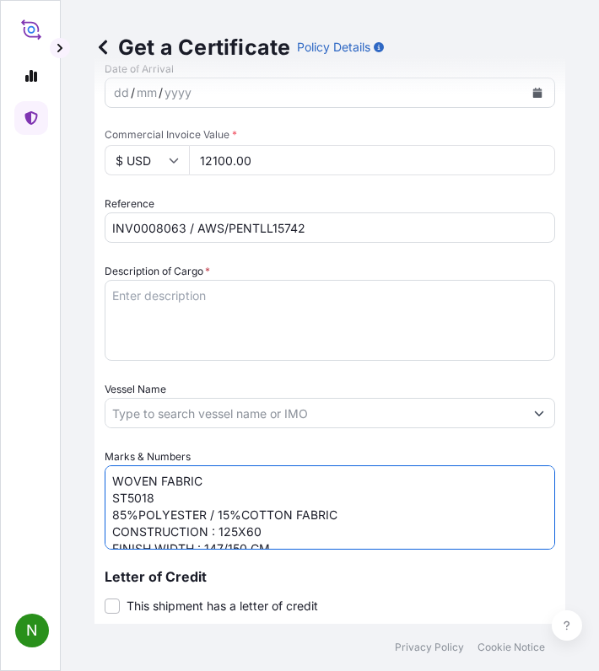
scroll to position [7, 0]
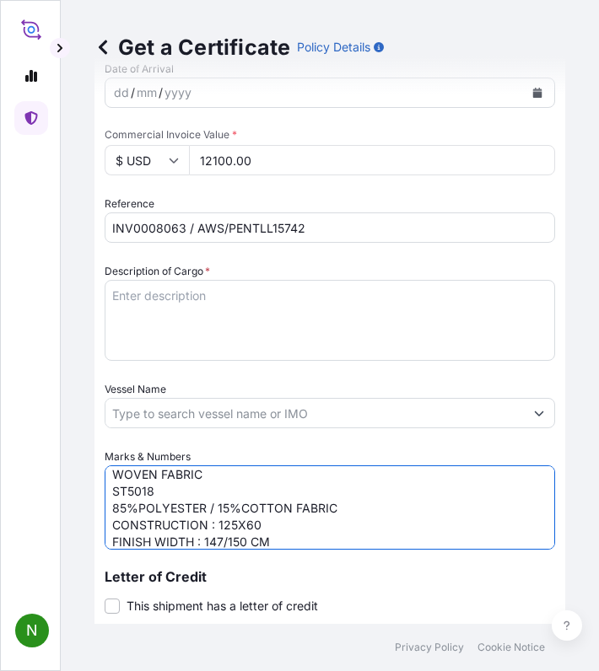
type textarea "WOVEN FABRIC ST5018 85%POLYESTER / 15%COTTON FABRIC CONSTRUCTION : 125X60 FINIS…"
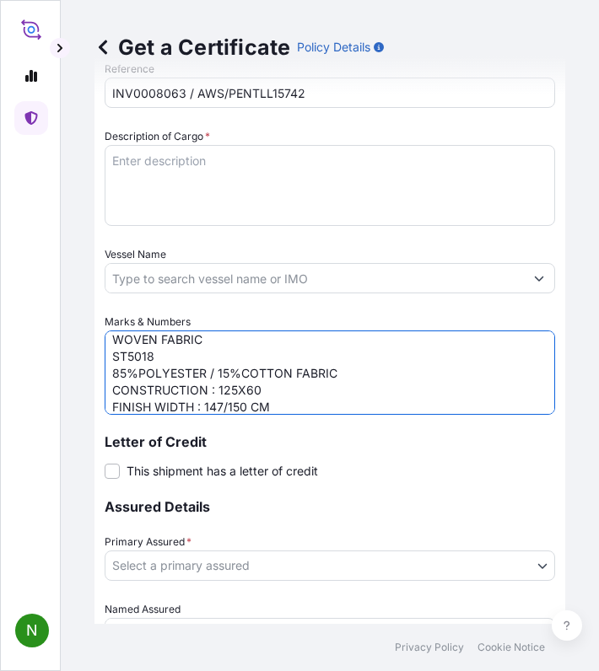
scroll to position [0, 0]
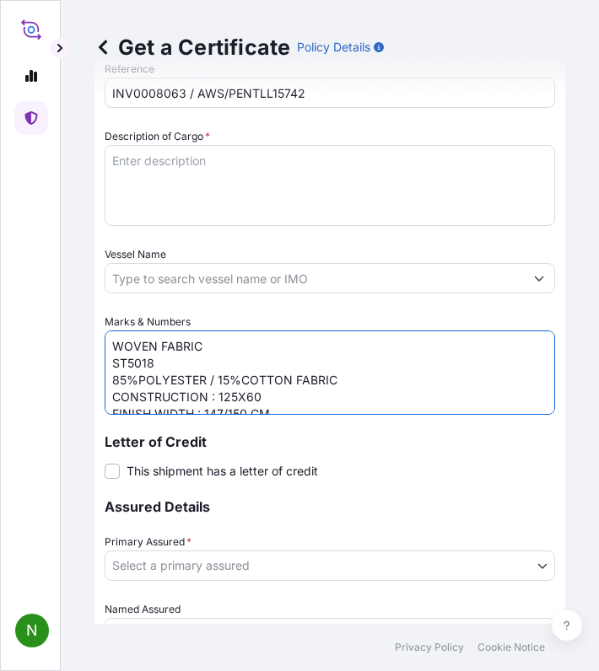
drag, startPoint x: 273, startPoint y: 410, endPoint x: 94, endPoint y: 309, distance: 205.7
click at [94, 309] on div "Get a Certificate Policy Details Route Details Reset Route Details Cover door t…" at bounding box center [330, 312] width 538 height 624
click at [187, 183] on textarea "Description of Cargo *" at bounding box center [330, 185] width 450 height 81
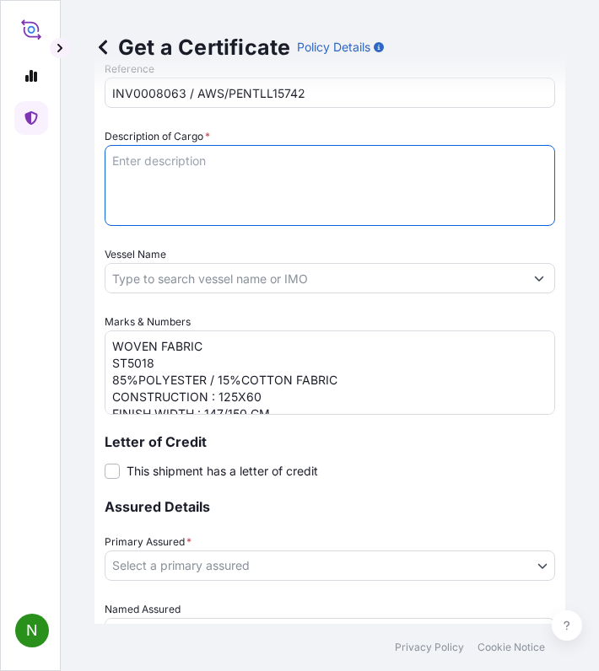
paste textarea "WOVEN FABRIC ST5018 85%POLYESTER / 15%COTTON FABRIC CONSTRUCTION : 125X60 FINIS…"
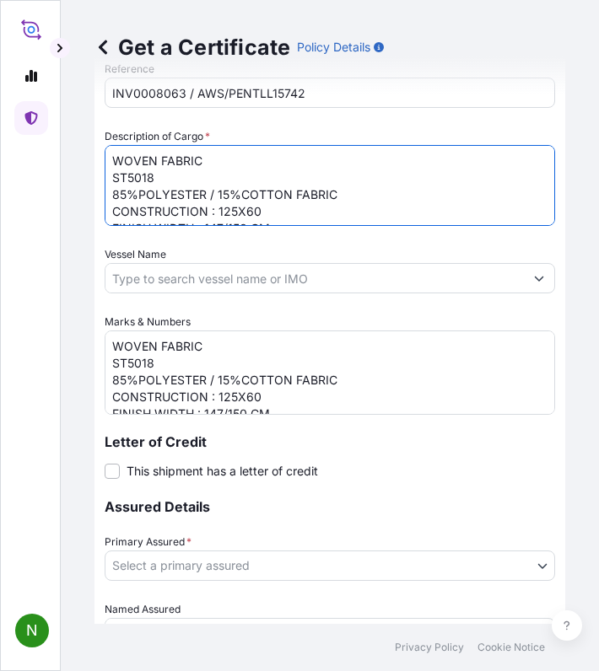
scroll to position [10, 0]
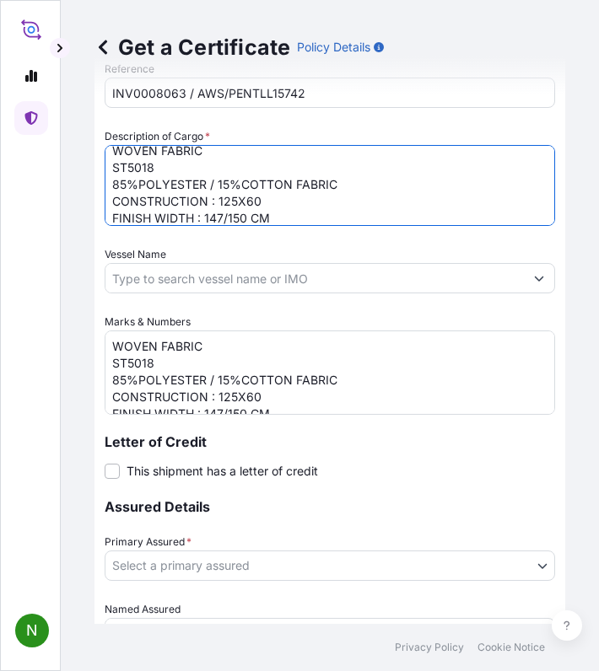
type textarea "WOVEN FABRIC ST5018 85%POLYESTER / 15%COTTON FABRIC CONSTRUCTION : 125X60 FINIS…"
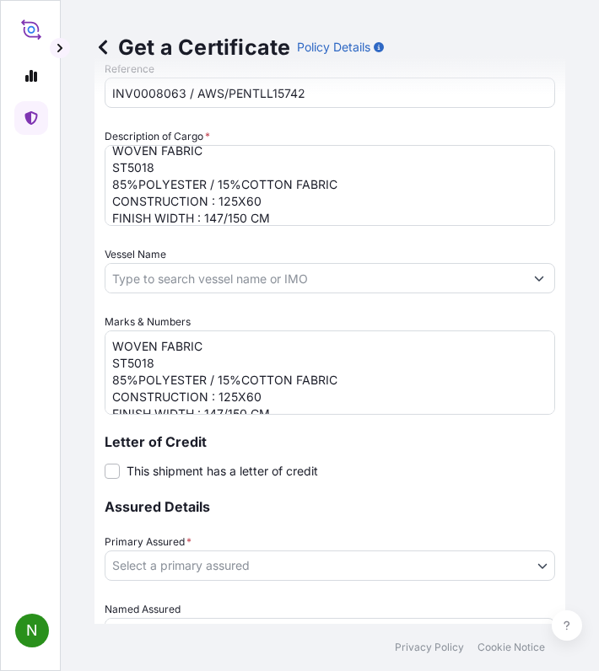
drag, startPoint x: 215, startPoint y: 384, endPoint x: 170, endPoint y: 360, distance: 50.9
click at [215, 384] on textarea "WOVEN FABRIC ST5018 85%POLYESTER / 15%COTTON FABRIC CONSTRUCTION : 125X60 FINIS…" at bounding box center [330, 373] width 450 height 84
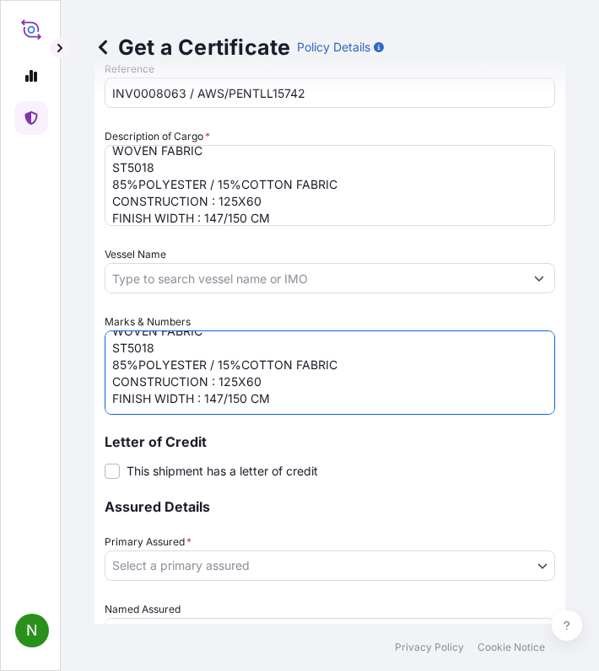
drag, startPoint x: 106, startPoint y: 345, endPoint x: 381, endPoint y: 513, distance: 322.0
click at [385, 518] on div "Shipment Details Issue date * 01 / 08 / 2025 Date of Departure * 31 / 07 / 2025…" at bounding box center [330, 229] width 450 height 1013
paste textarea "ELIS/AS SVARMILL ST5018 PO NO:4700079507 TALLINN, ESTONIA C/NO: 82-88,15E,17E M…"
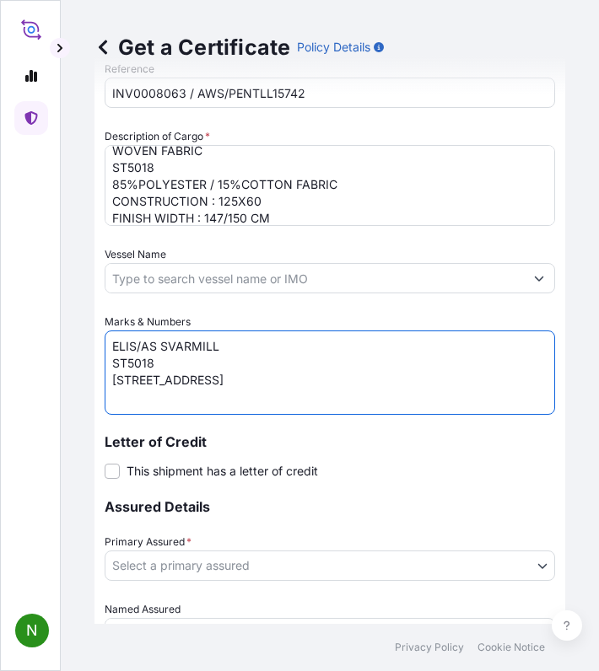
scroll to position [24, 0]
click at [239, 411] on textarea "ELIS/AS SVARMILL ST5018 PO NO:4700079507 TALLINN, ESTONIA C/NO: 82-88,15E,17E M…" at bounding box center [330, 373] width 450 height 84
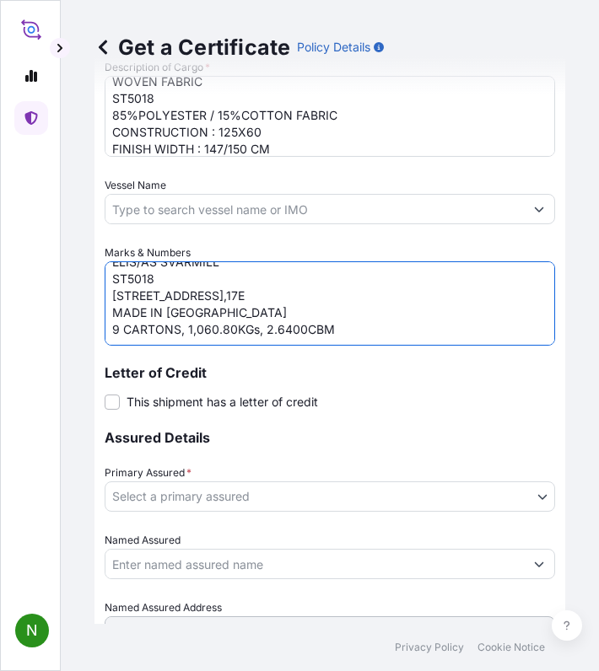
scroll to position [978, 0]
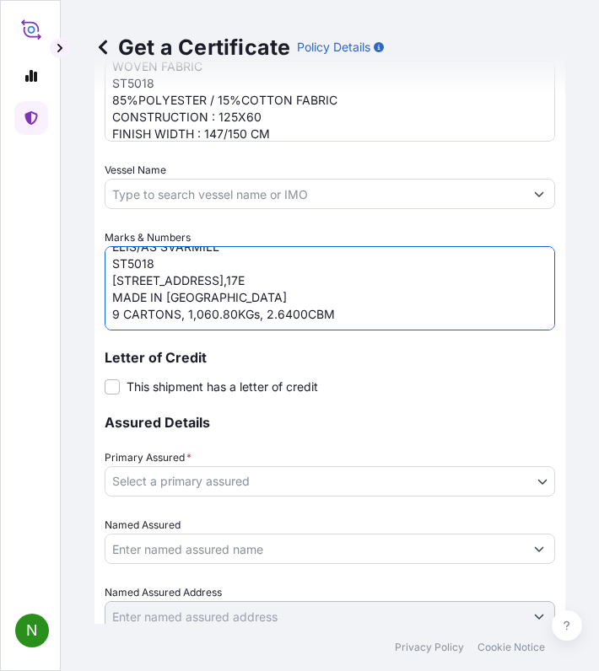
type textarea "ELIS/AS SVARMILL ST5018 PO NO:4700079507 TALLINN, ESTONIA C/NO: 82-88,15E,17E M…"
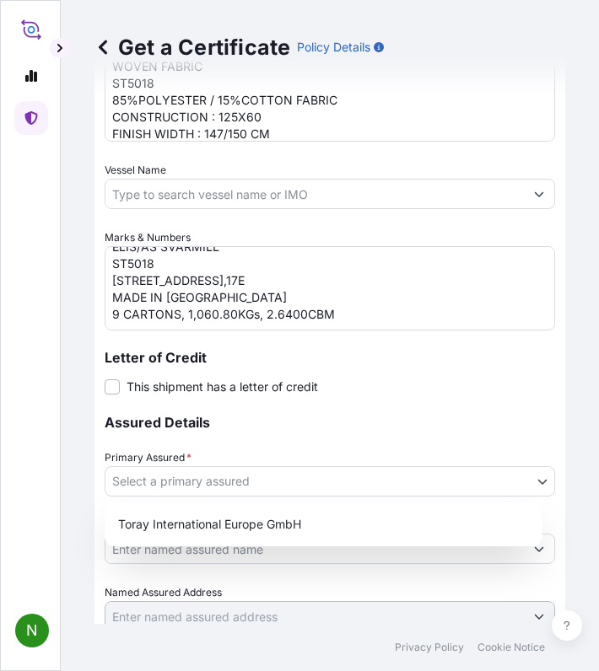
click at [259, 474] on body "N Get a Certificate Policy Details Route Details Reset Route Details Cover door…" at bounding box center [299, 335] width 599 height 671
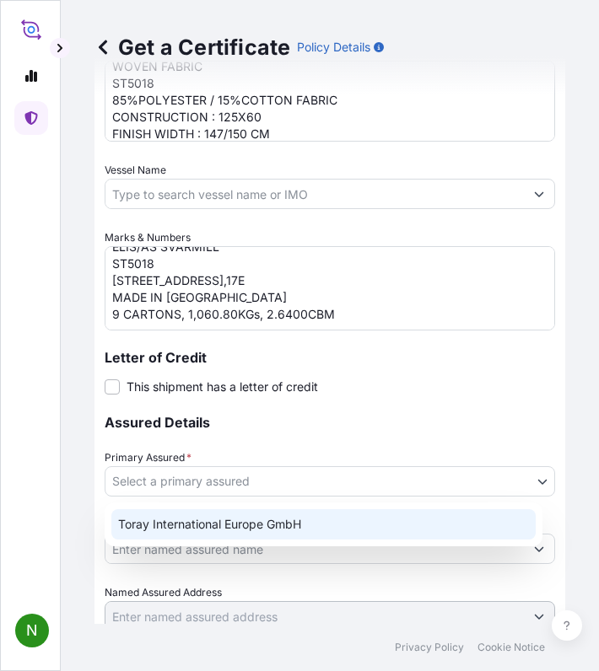
click at [237, 537] on div "Toray International Europe GmbH" at bounding box center [323, 524] width 424 height 30
select select "31809"
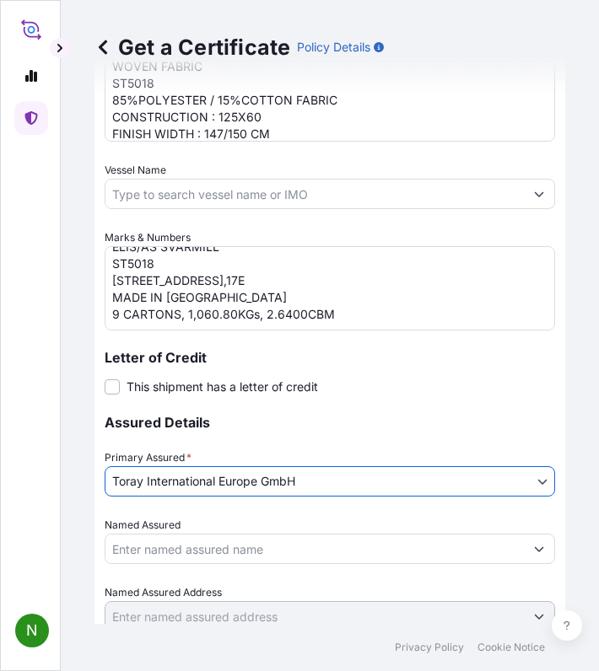
scroll to position [1062, 0]
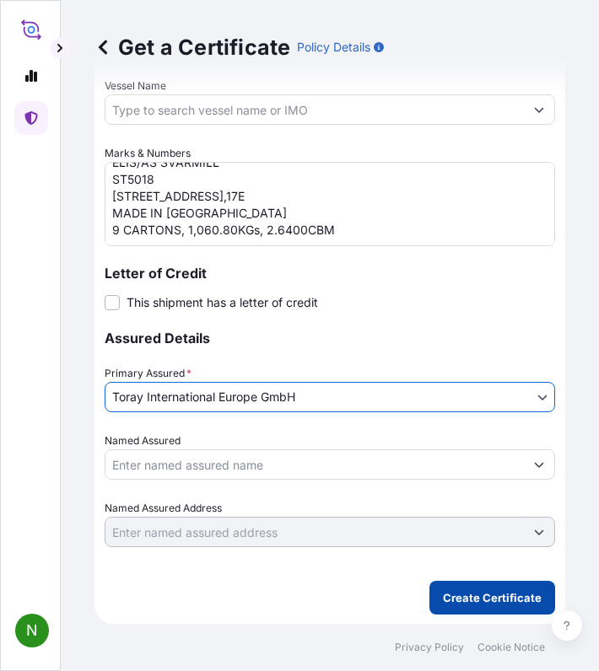
click at [504, 603] on p "Create Certificate" at bounding box center [492, 597] width 99 height 17
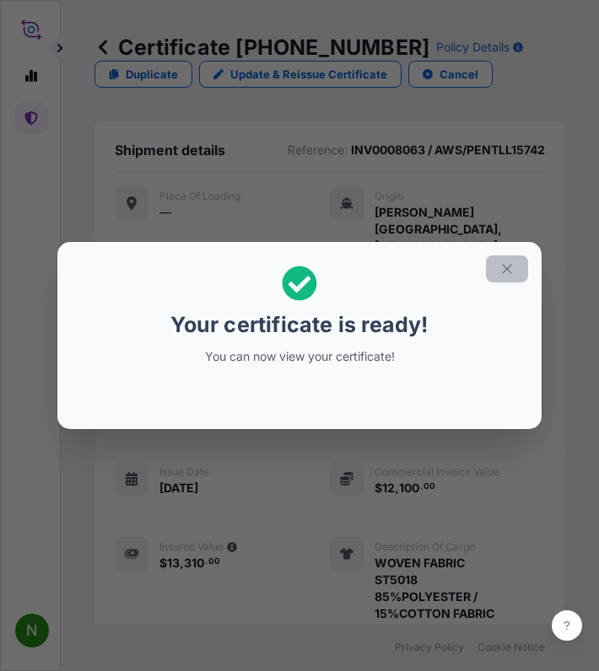
click at [513, 270] on icon "button" at bounding box center [506, 268] width 15 height 15
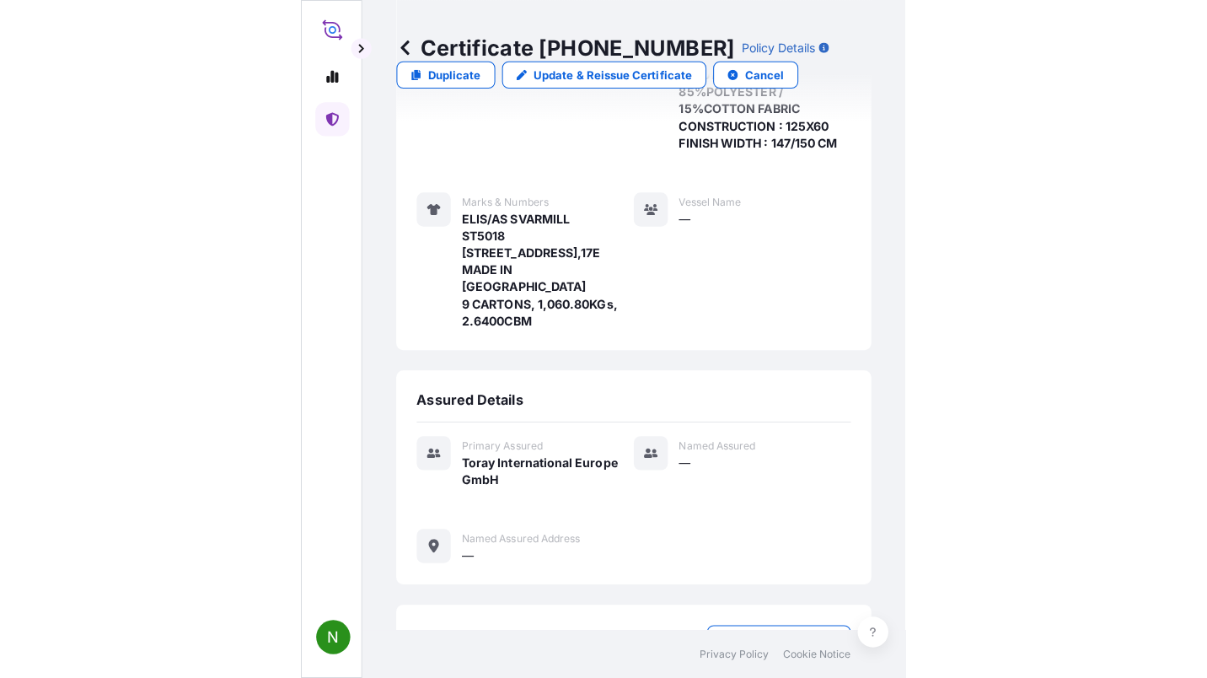
scroll to position [758, 0]
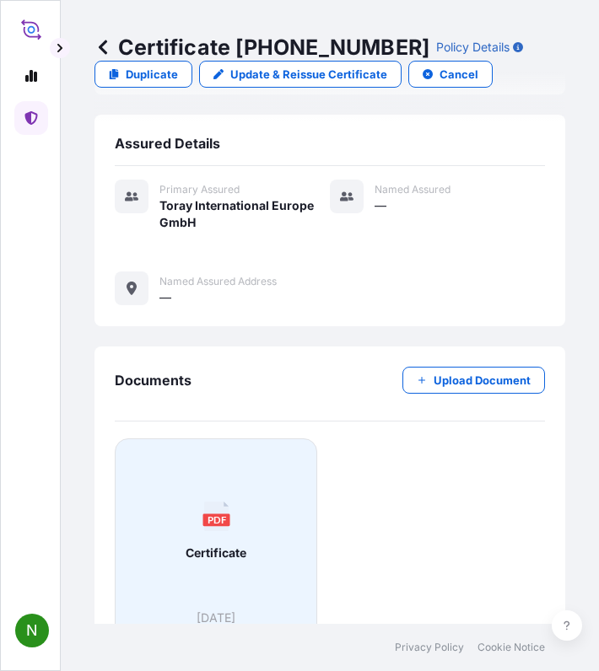
click at [245, 545] on span "Certificate" at bounding box center [215, 553] width 61 height 17
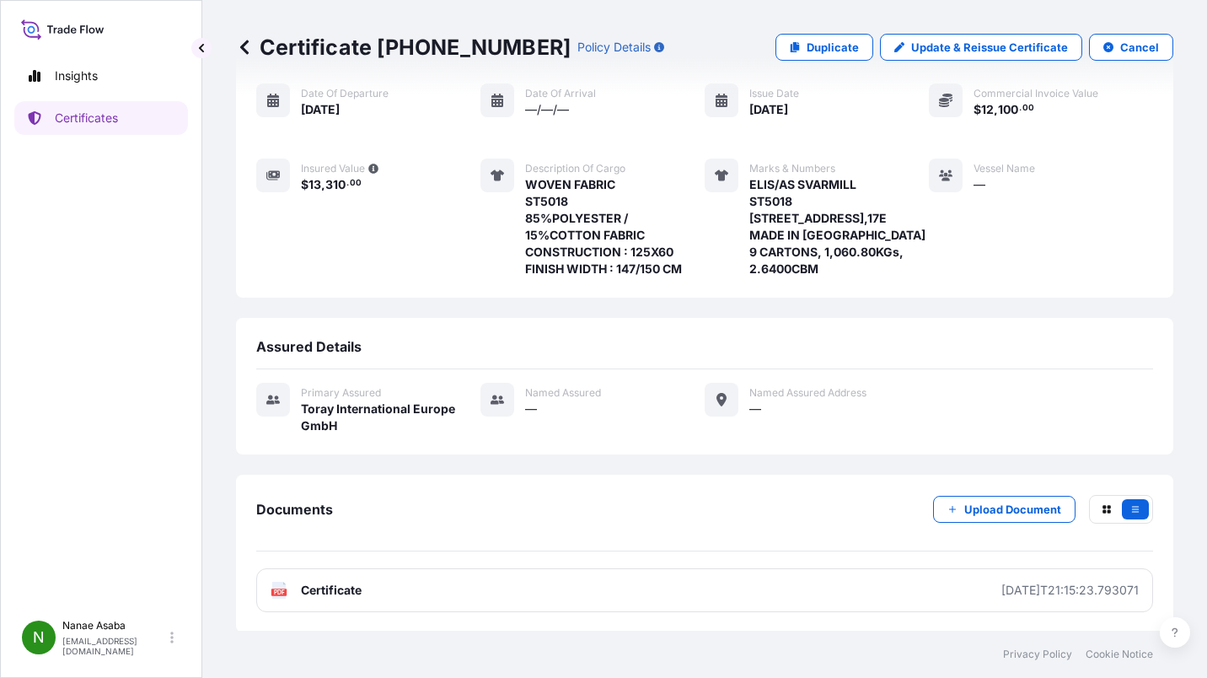
scroll to position [0, 0]
